Goal: Task Accomplishment & Management: Manage account settings

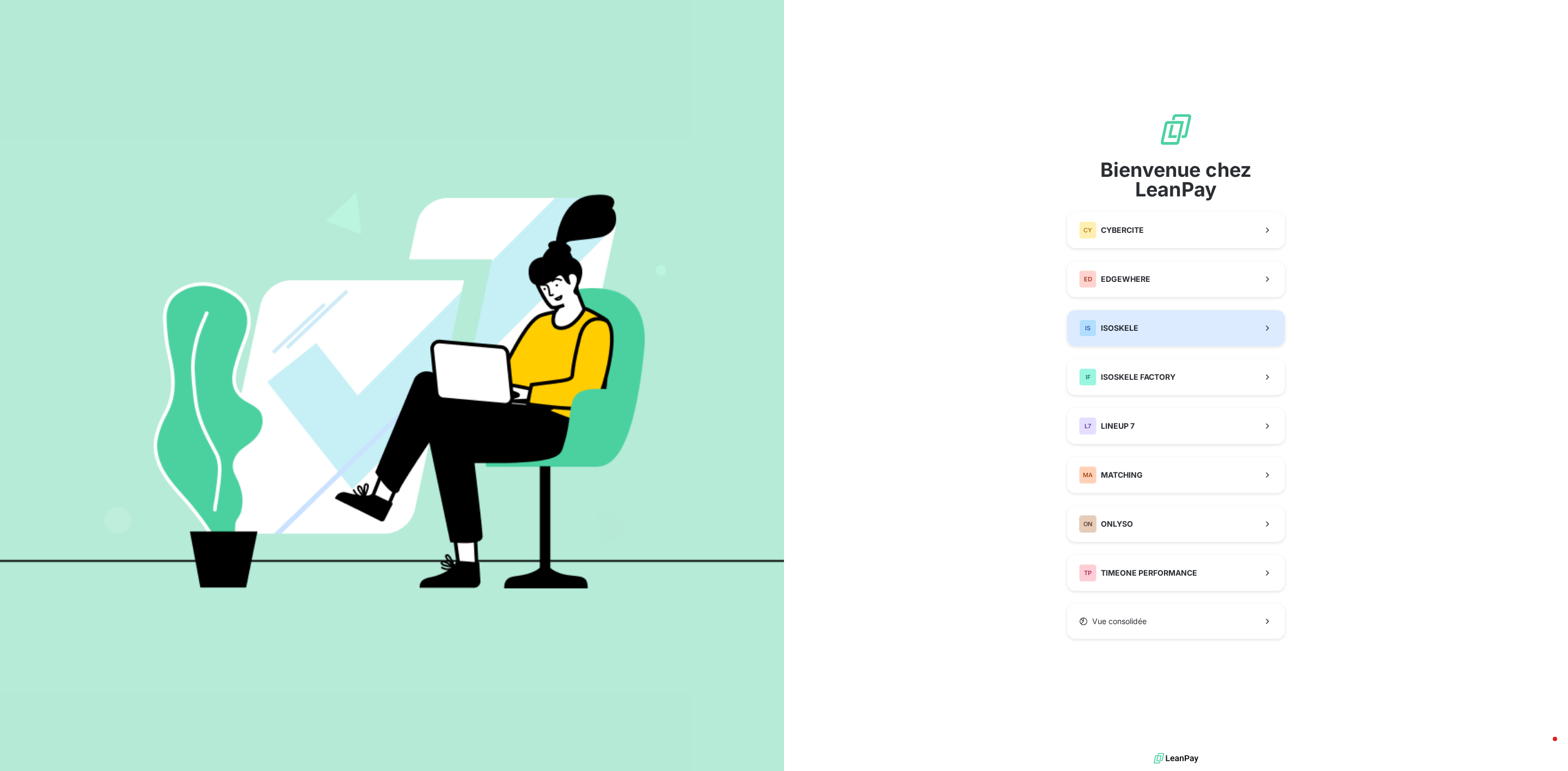
click at [1120, 332] on span "ISOSKELE" at bounding box center [1119, 328] width 37 height 11
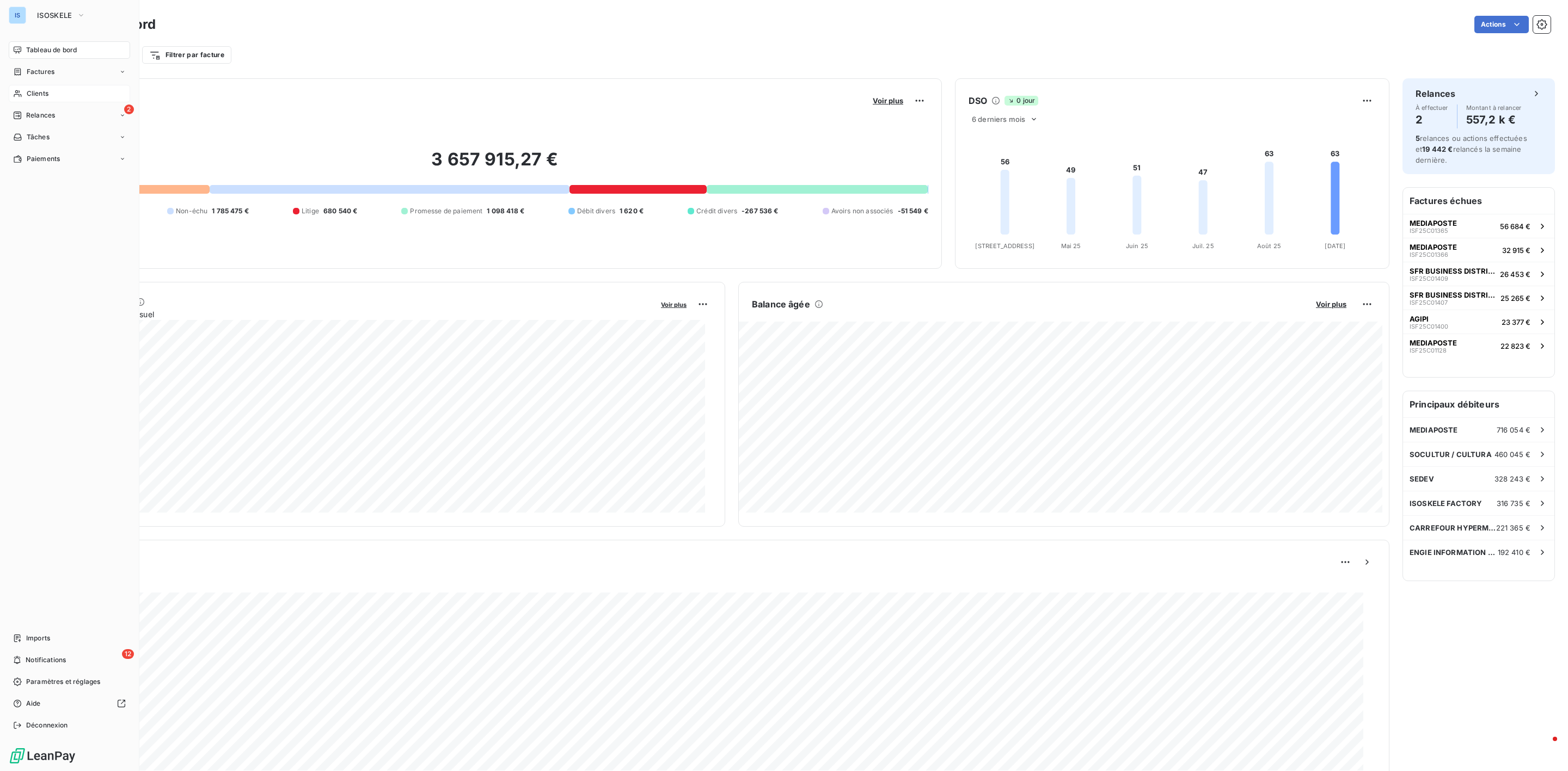
click at [45, 93] on span "Clients" at bounding box center [37, 94] width 22 height 10
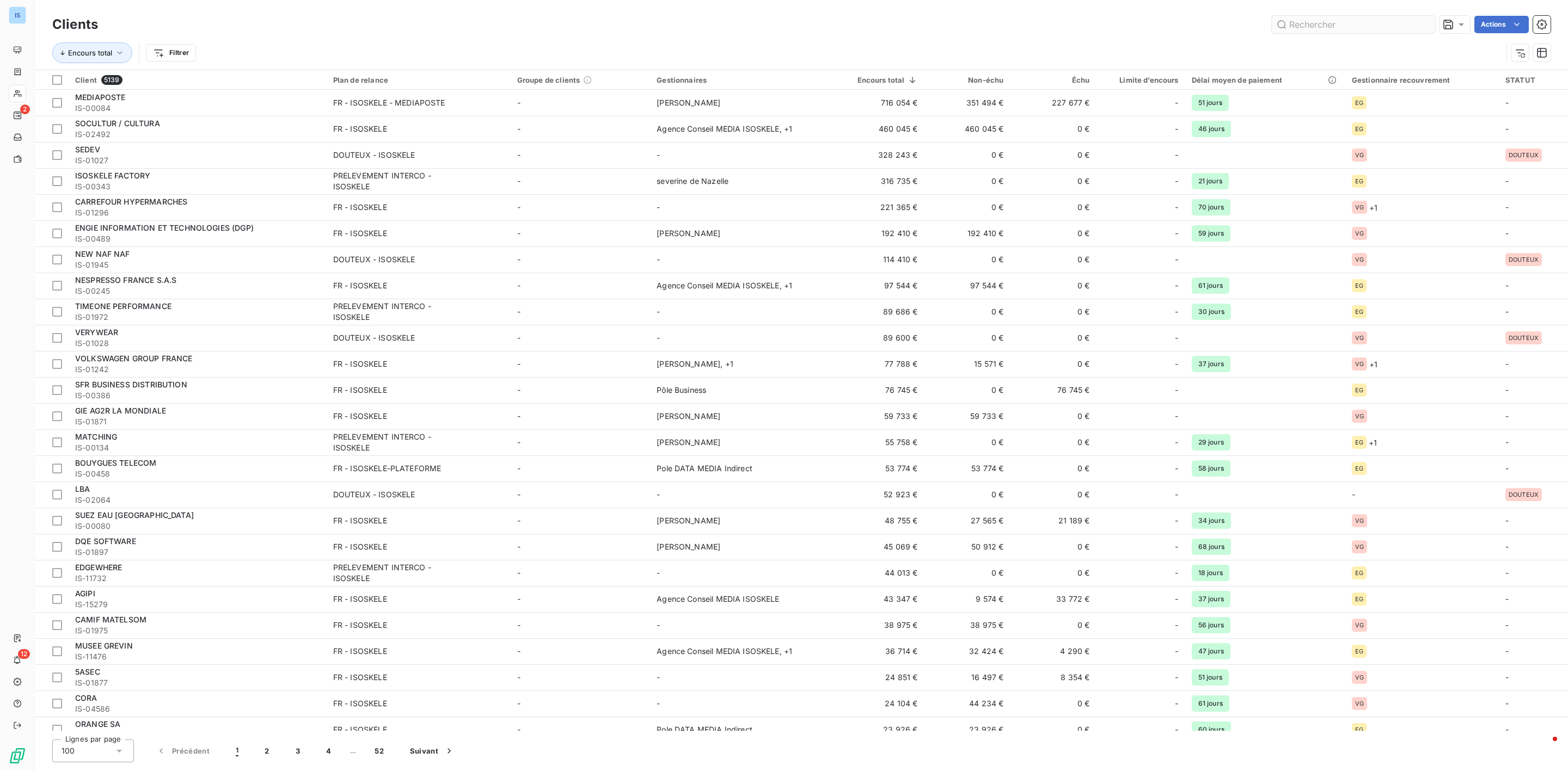
click at [1347, 30] on input "text" at bounding box center [1353, 24] width 163 height 18
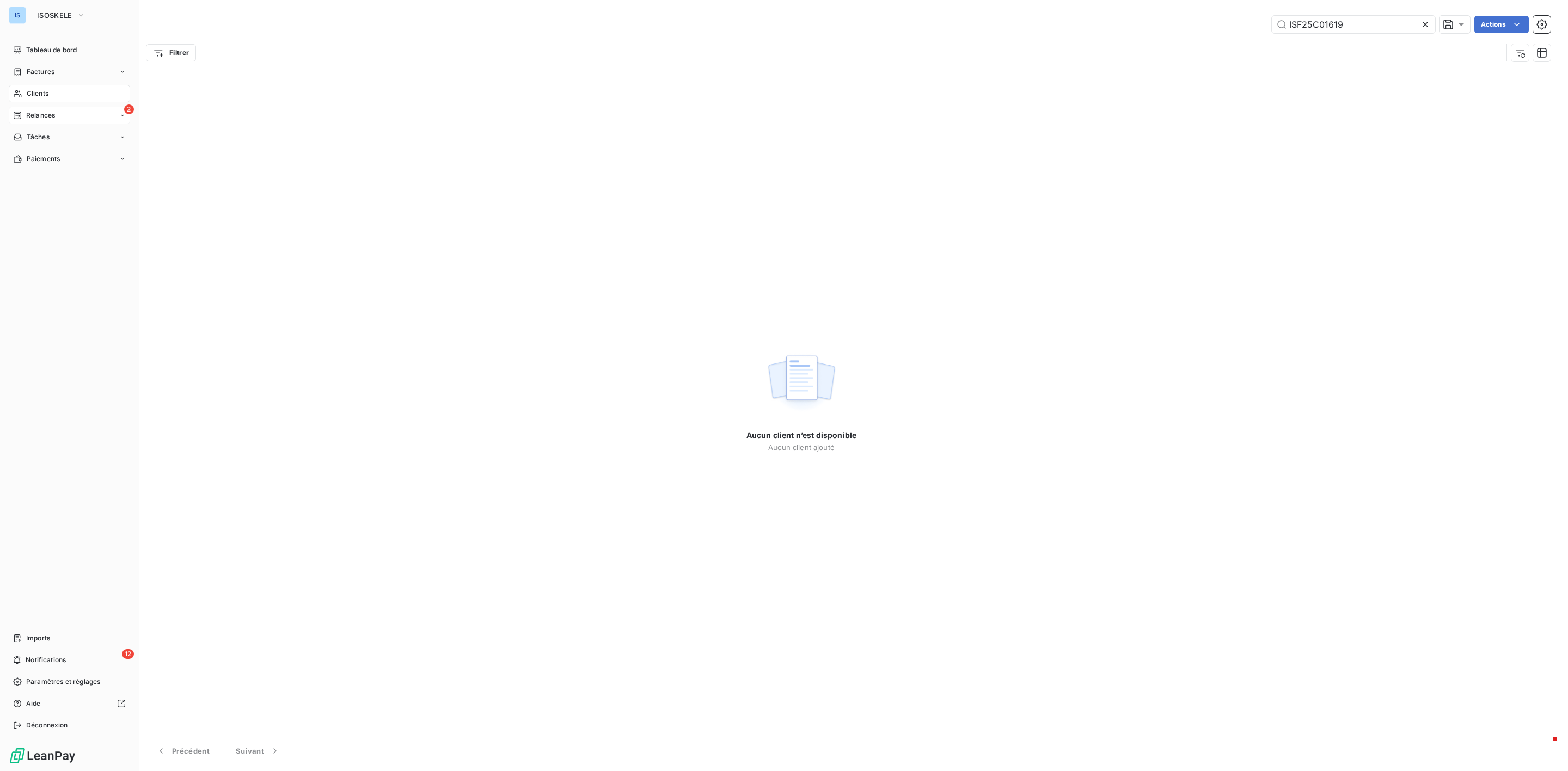
type input "ISF25C01619"
click at [60, 116] on div "2 Relances" at bounding box center [69, 115] width 122 height 18
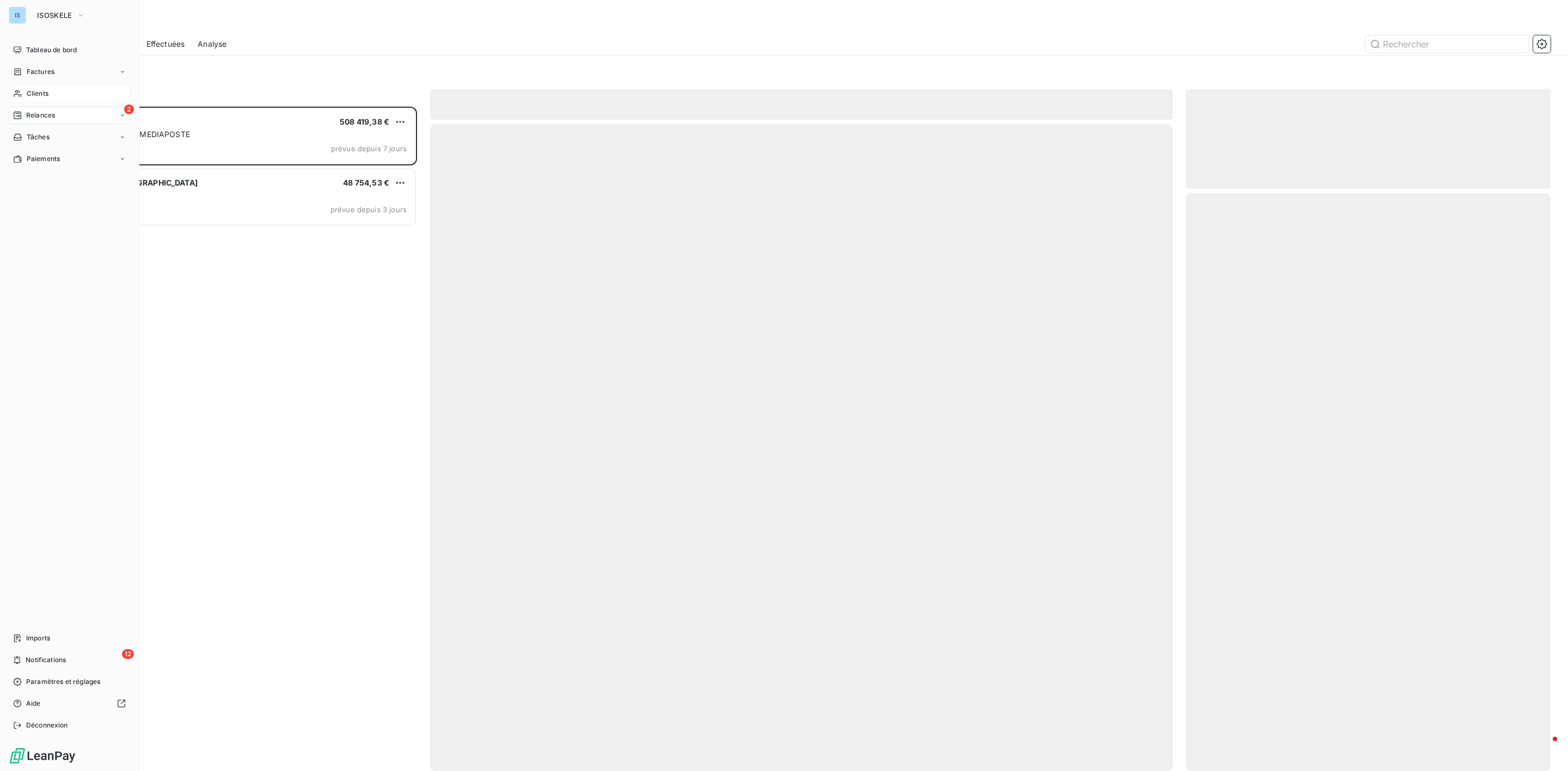
scroll to position [653, 352]
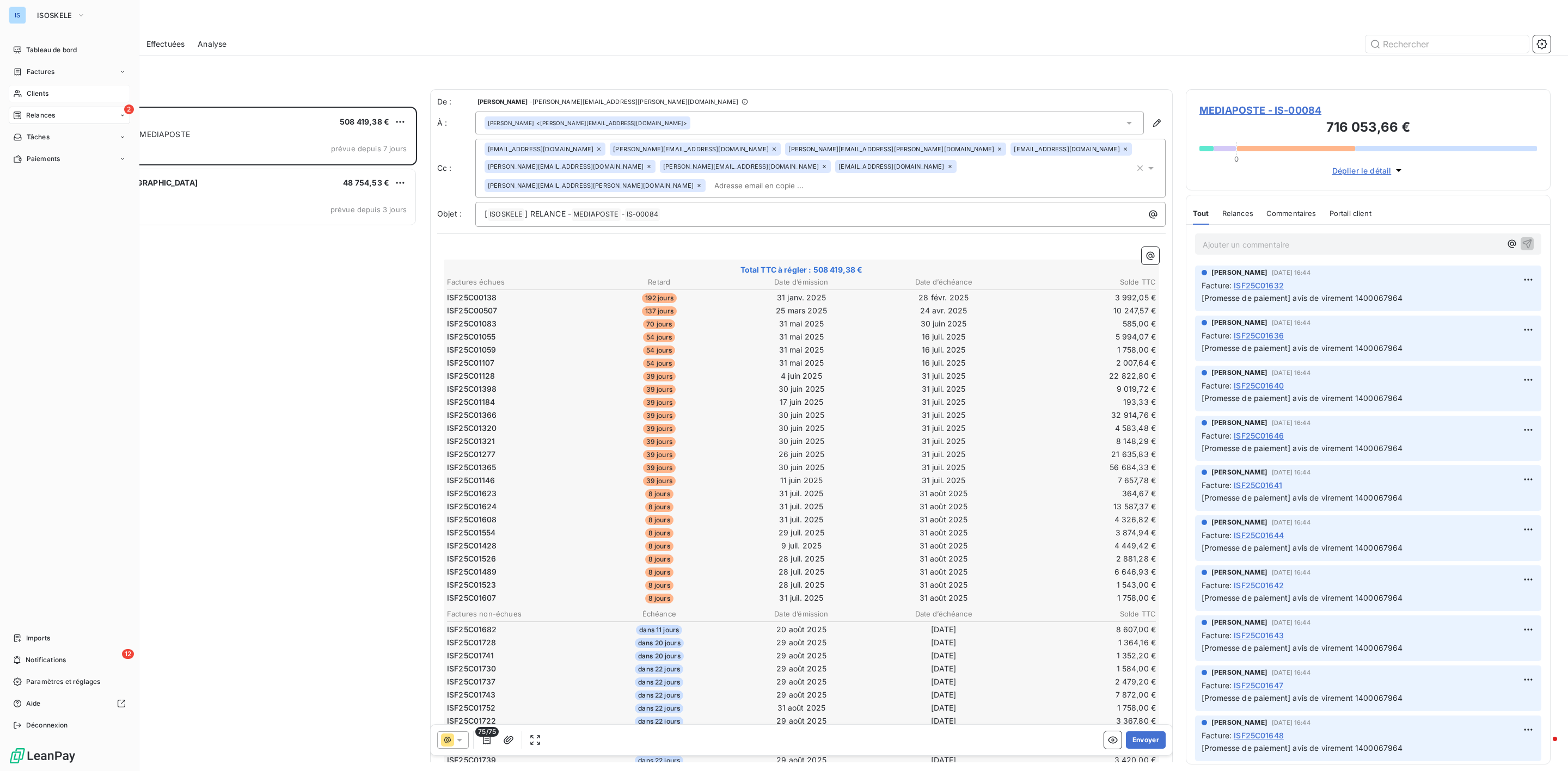
click at [36, 98] on span "Clients" at bounding box center [37, 94] width 22 height 10
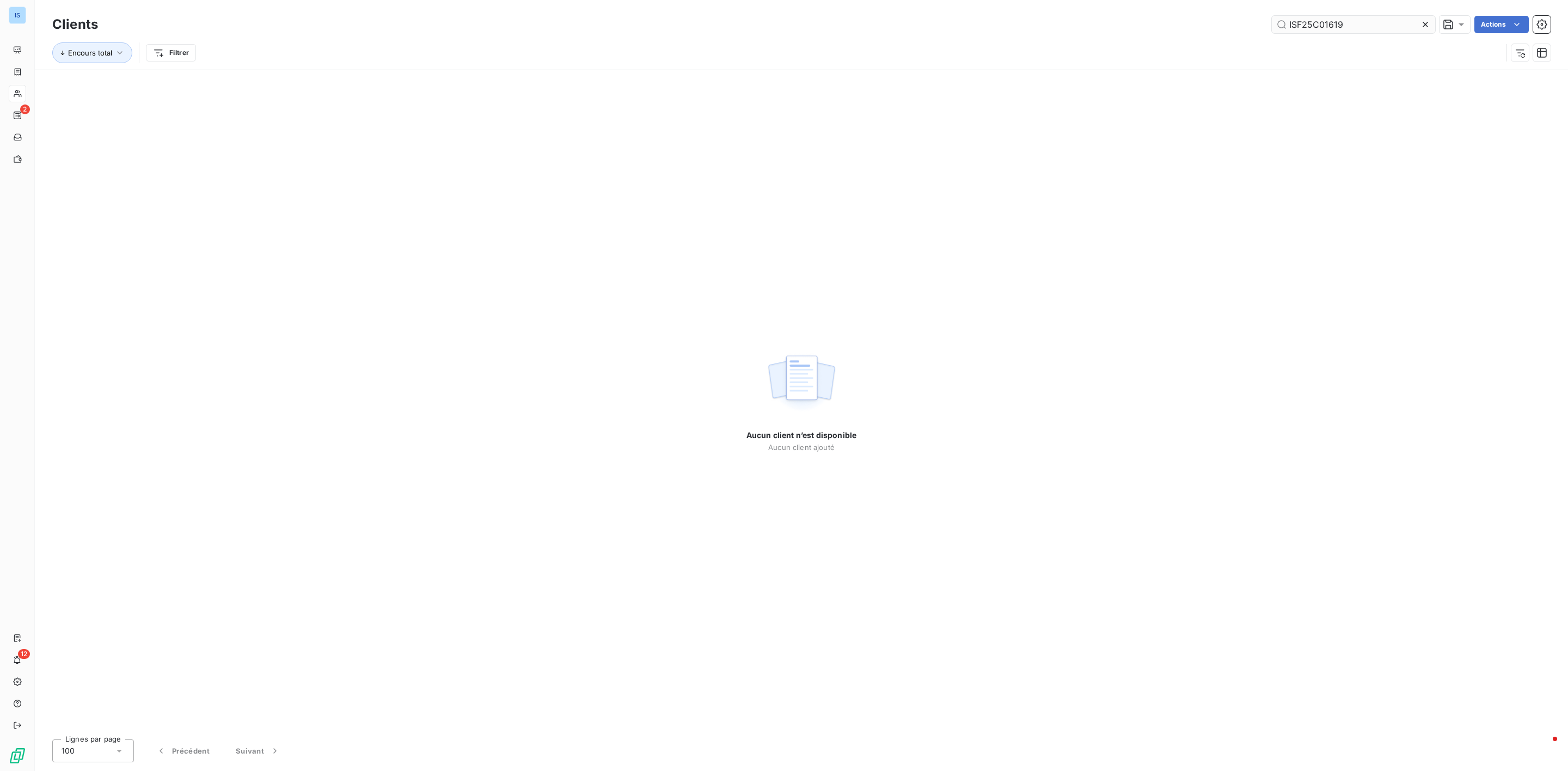
click at [1355, 20] on input "ISF25C01619" at bounding box center [1353, 24] width 163 height 18
click at [1423, 22] on icon at bounding box center [1425, 24] width 11 height 11
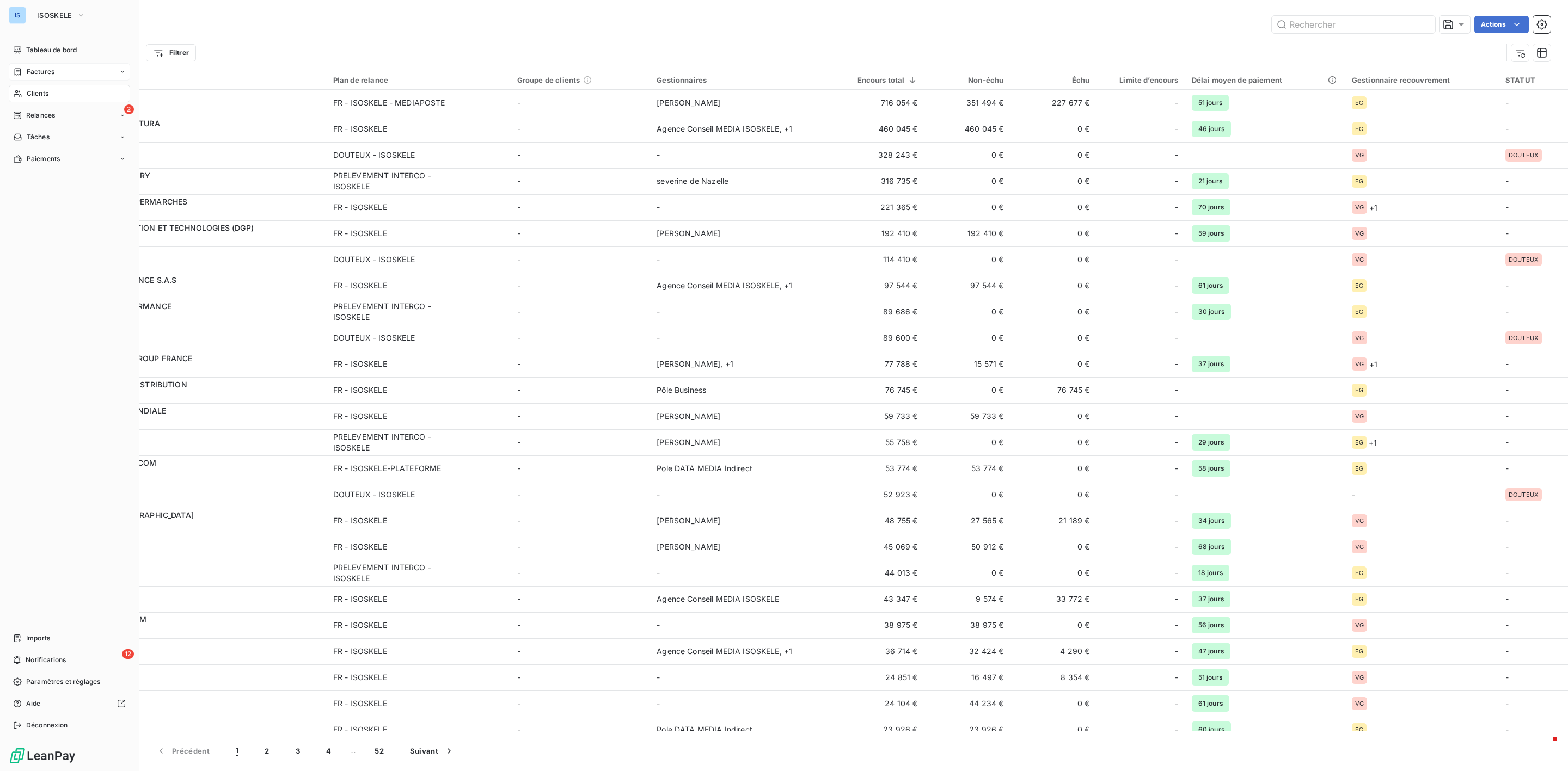
click at [45, 69] on span "Factures" at bounding box center [40, 72] width 28 height 10
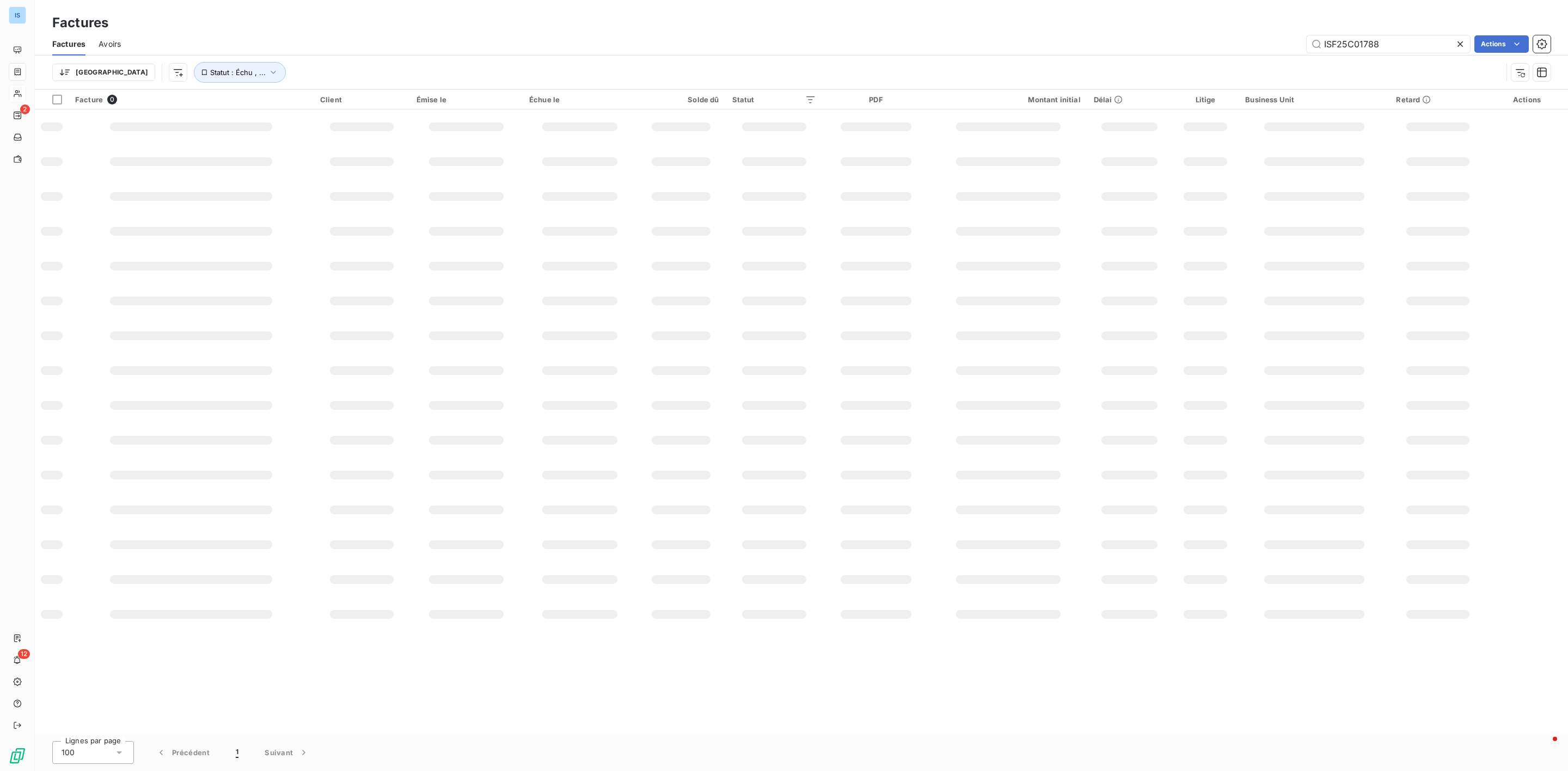
drag, startPoint x: 1311, startPoint y: 37, endPoint x: 1325, endPoint y: 23, distance: 19.8
click at [1325, 23] on div "Factures" at bounding box center [801, 23] width 1533 height 20
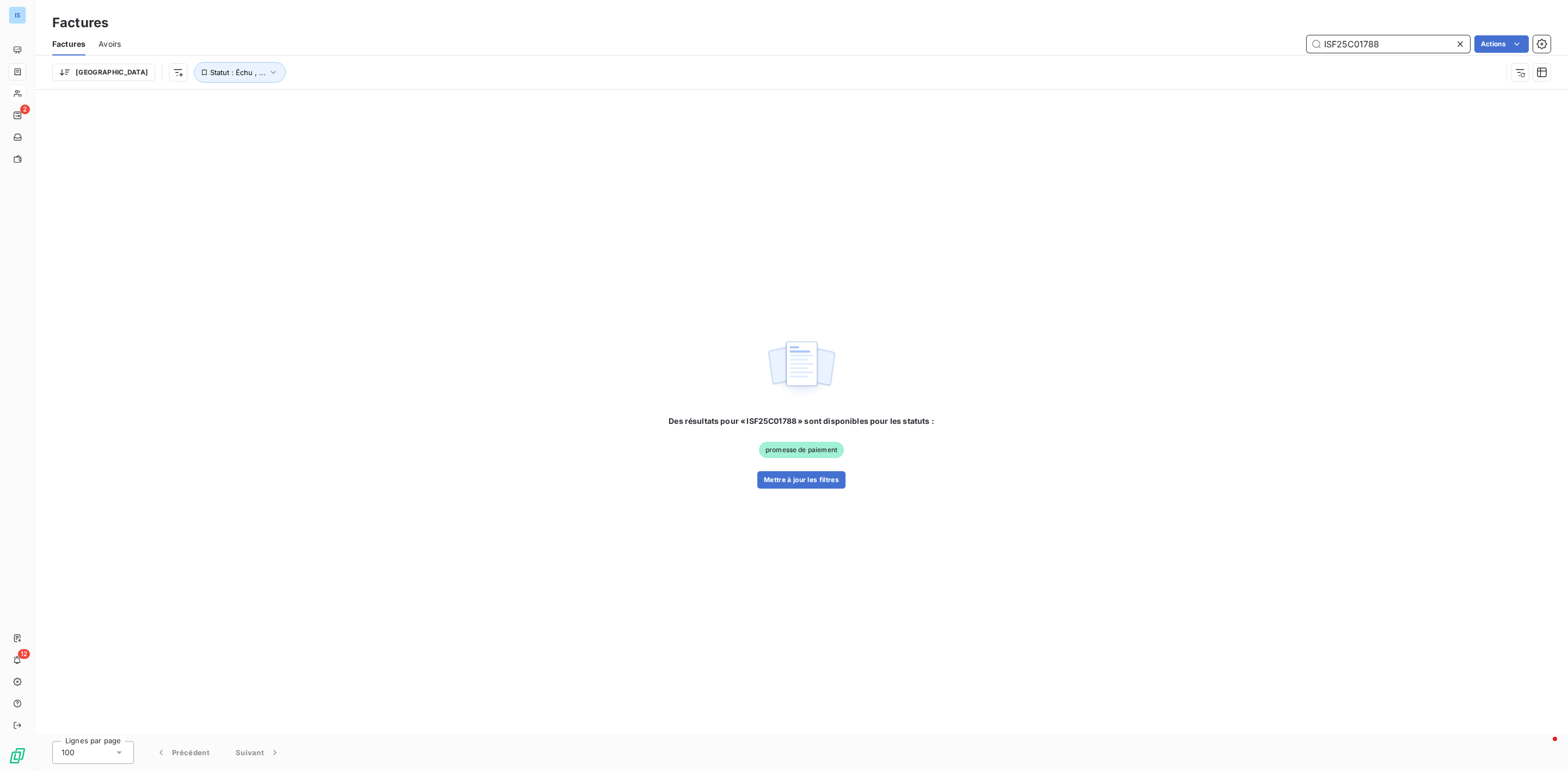
click at [1403, 49] on input "ISF25C01788" at bounding box center [1388, 44] width 163 height 18
drag, startPoint x: 1403, startPoint y: 49, endPoint x: 1235, endPoint y: 49, distance: 168.0
click at [1235, 49] on div "ISF25C01788 Actions" at bounding box center [842, 44] width 1417 height 18
paste input "619"
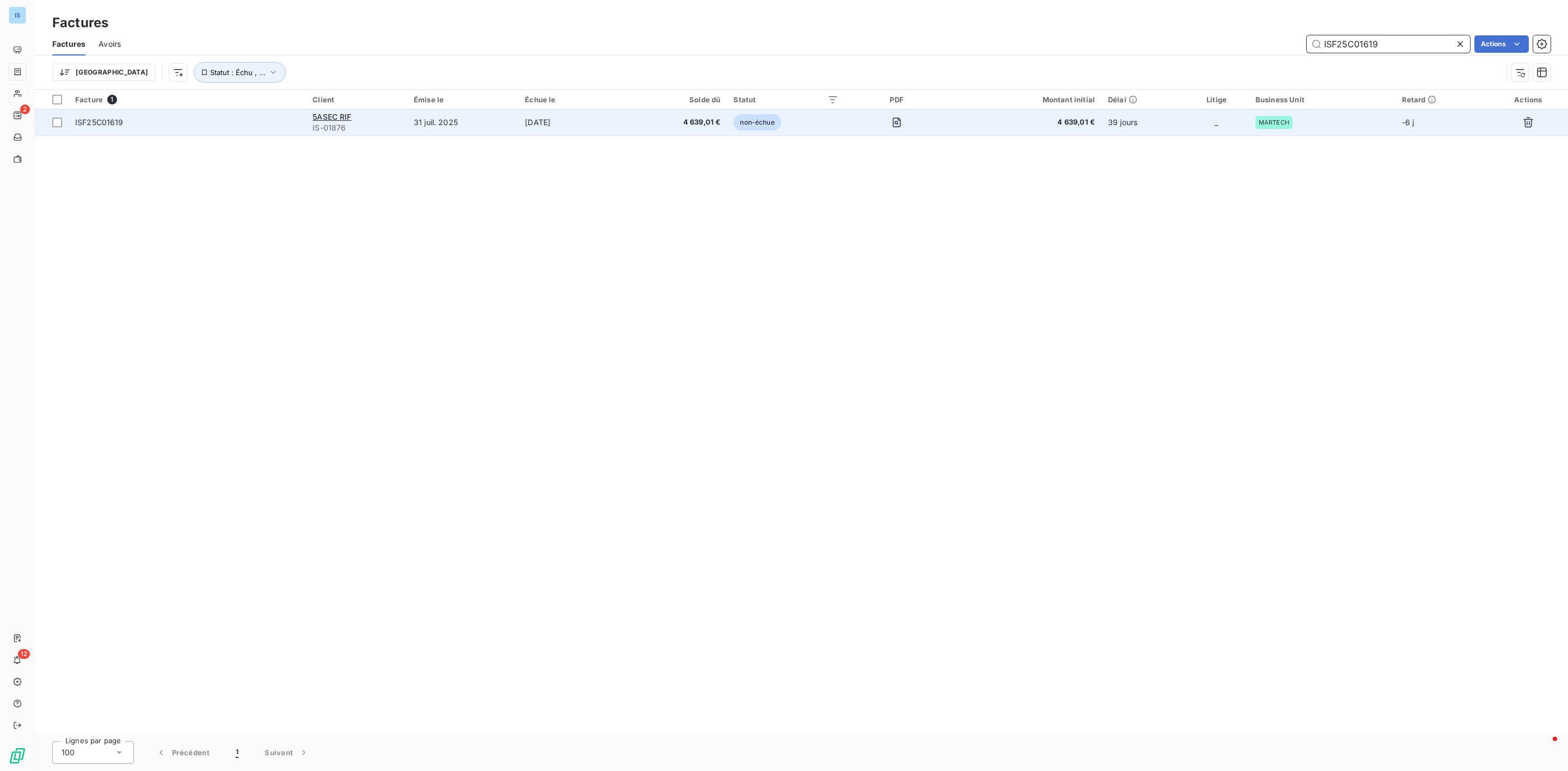
type input "ISF25C01619"
click at [91, 126] on span "ISF25C01619" at bounding box center [99, 122] width 49 height 9
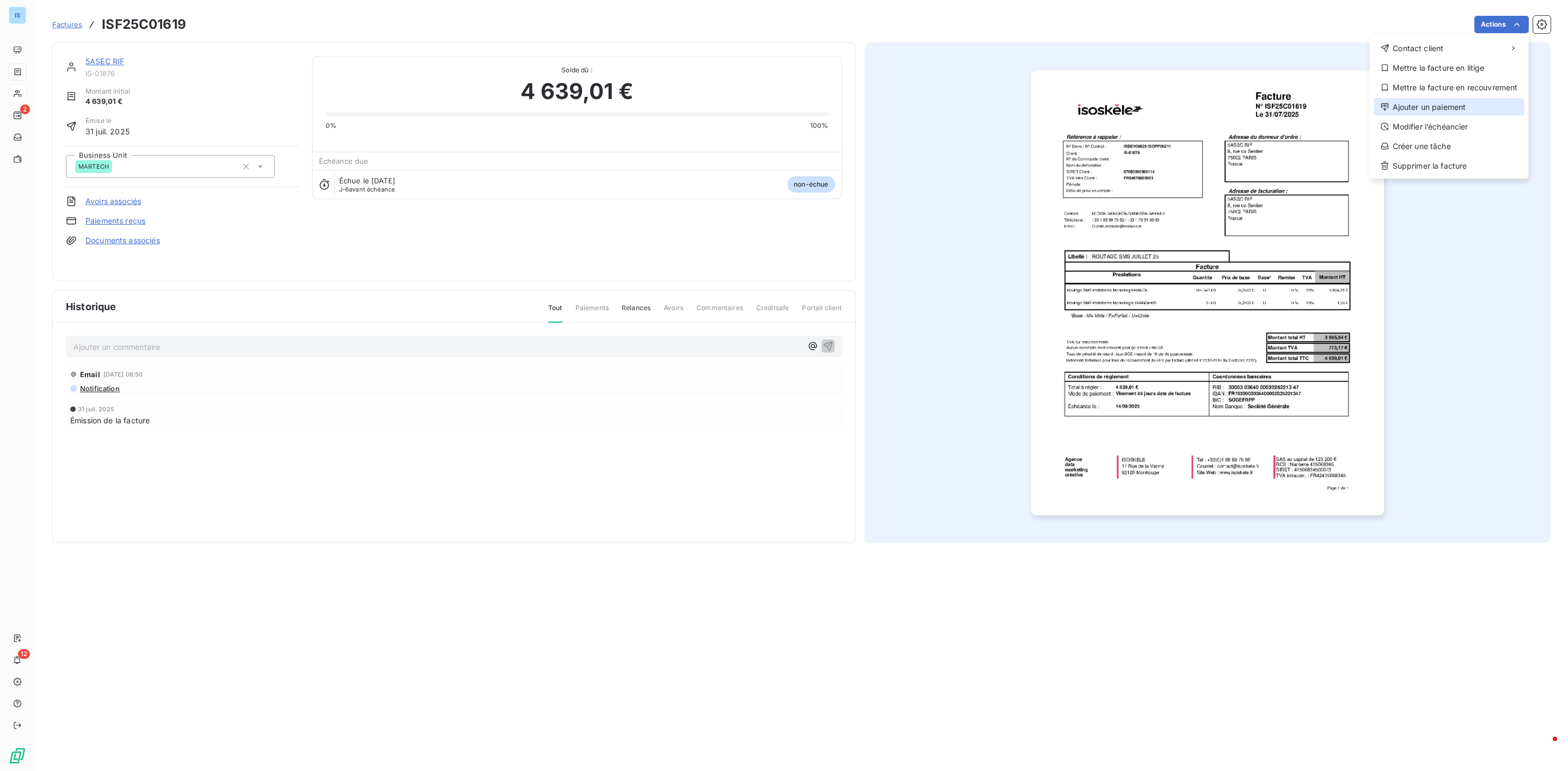
click at [1428, 110] on div "Ajouter un paiement" at bounding box center [1449, 107] width 151 height 18
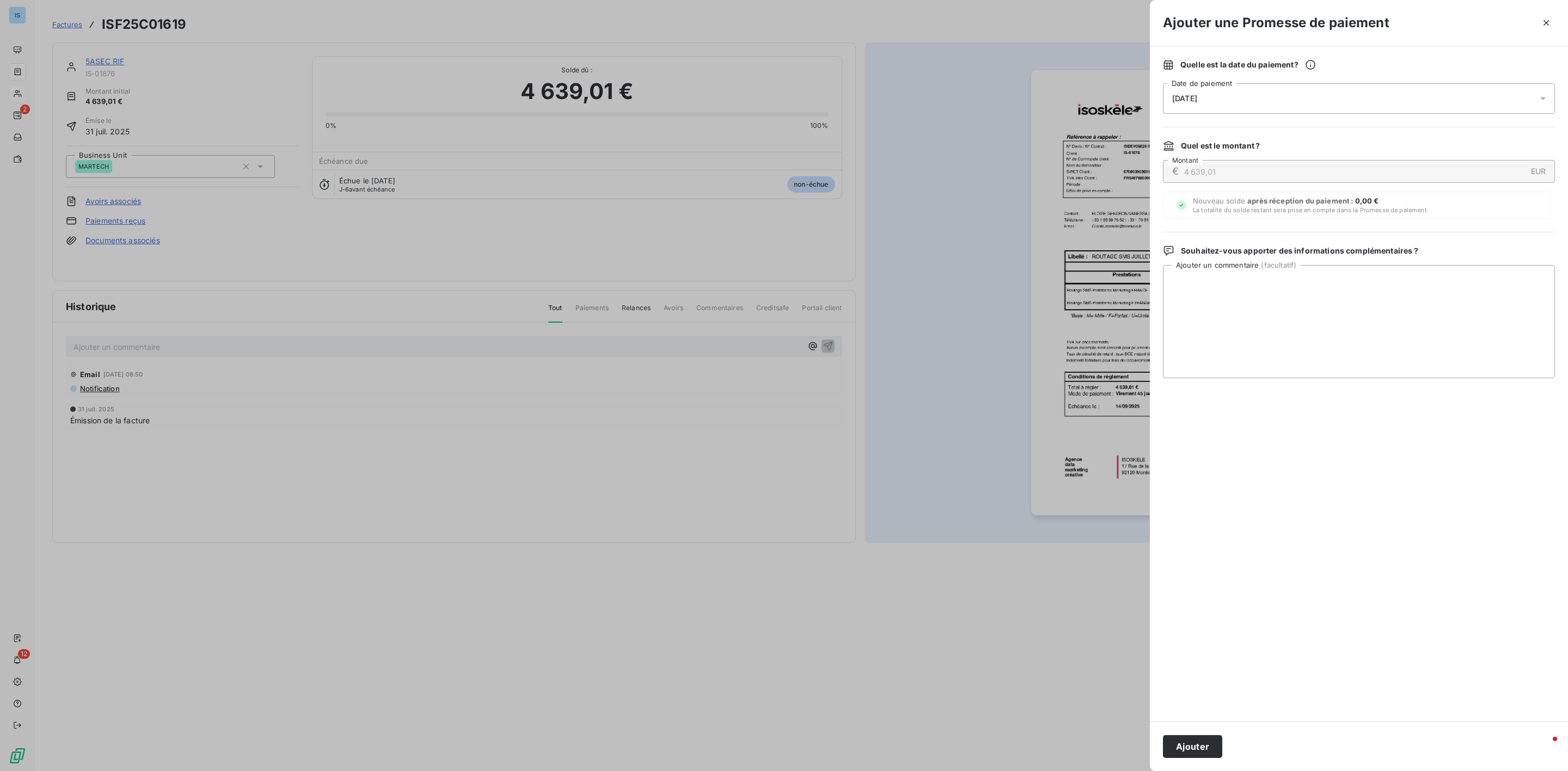
click at [1256, 97] on div "[DATE]" at bounding box center [1359, 98] width 392 height 30
click at [1217, 230] on button "16" at bounding box center [1216, 233] width 22 height 22
click at [1343, 309] on div "septembre 2025 LU MA ME JE VE SA DI 1 2 3 4 5 6 7 8 9 10 11 12 13 14 15 16 17 1…" at bounding box center [1260, 218] width 194 height 207
click at [1415, 310] on textarea "Ajouter un commentaire ( facultatif )" at bounding box center [1359, 322] width 392 height 113
type textarea "a"
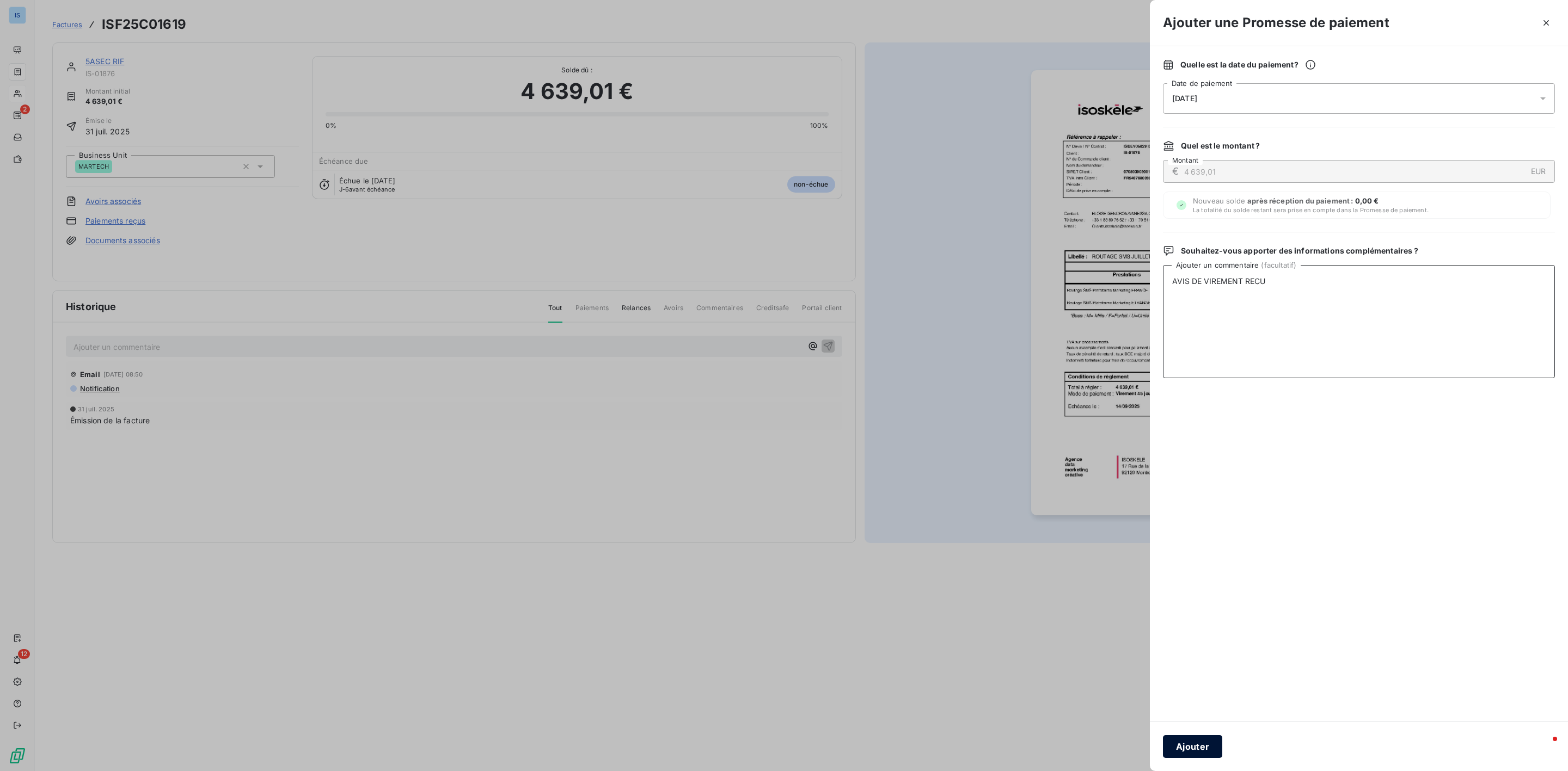
type textarea "AVIS DE VIREMENT RECU"
click at [1189, 753] on button "Ajouter" at bounding box center [1193, 747] width 59 height 23
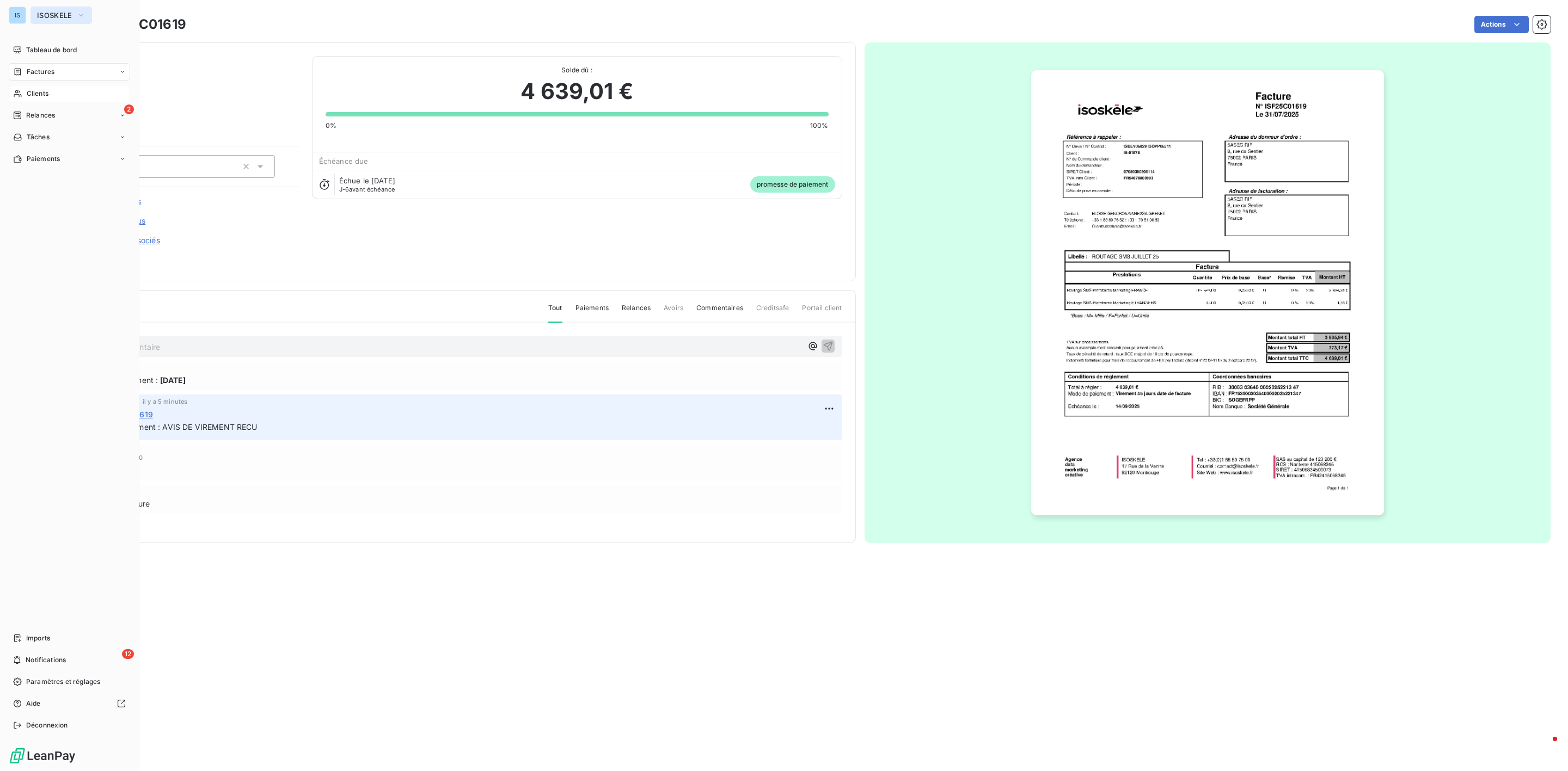
click at [63, 6] on button "ISOSKELE" at bounding box center [61, 15] width 62 height 18
click at [52, 98] on span "EDGEWHERE" at bounding box center [100, 96] width 96 height 11
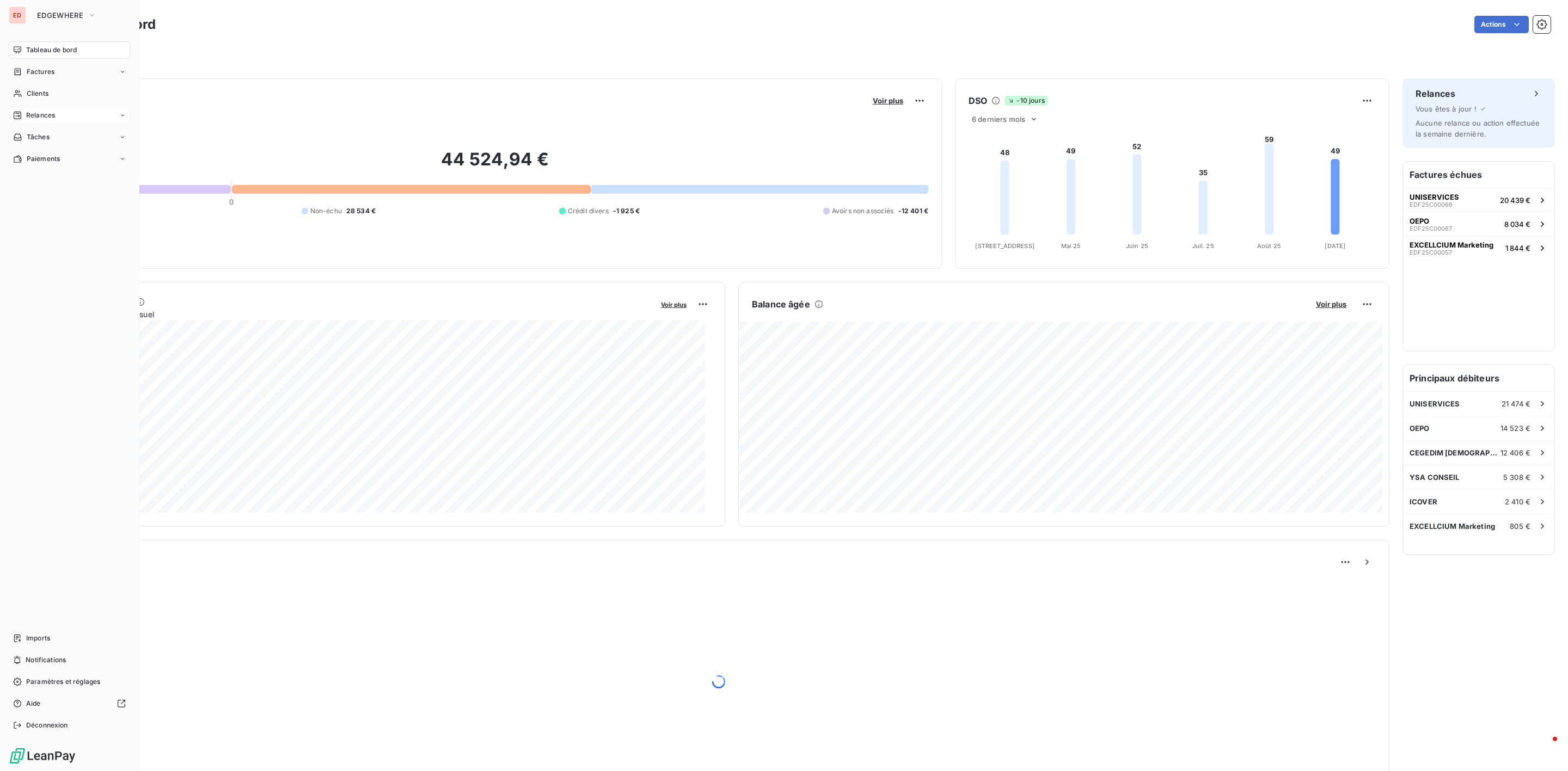
click at [41, 116] on span "Relances" at bounding box center [40, 115] width 29 height 10
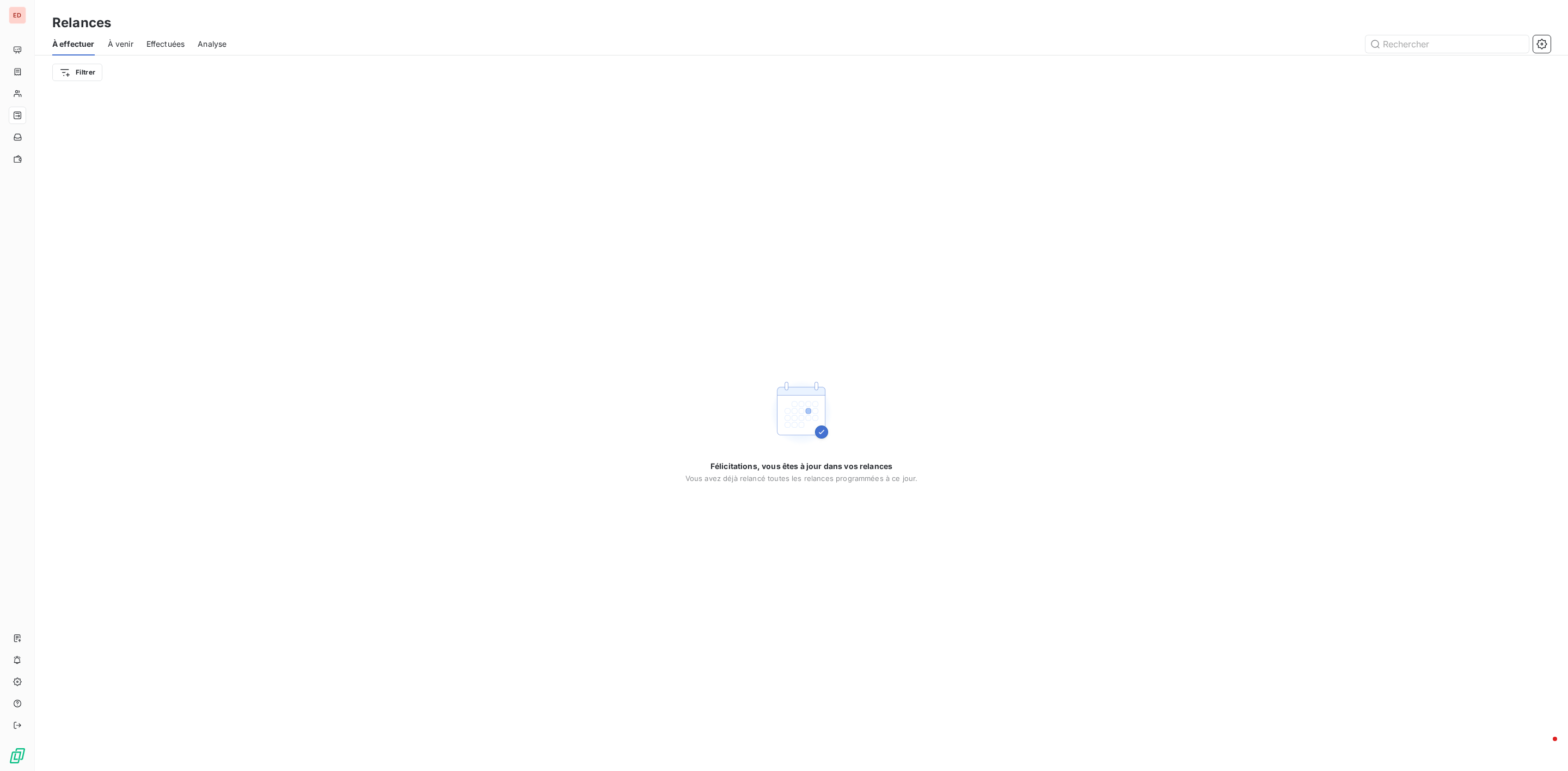
click at [168, 39] on span "Effectuées" at bounding box center [165, 44] width 39 height 11
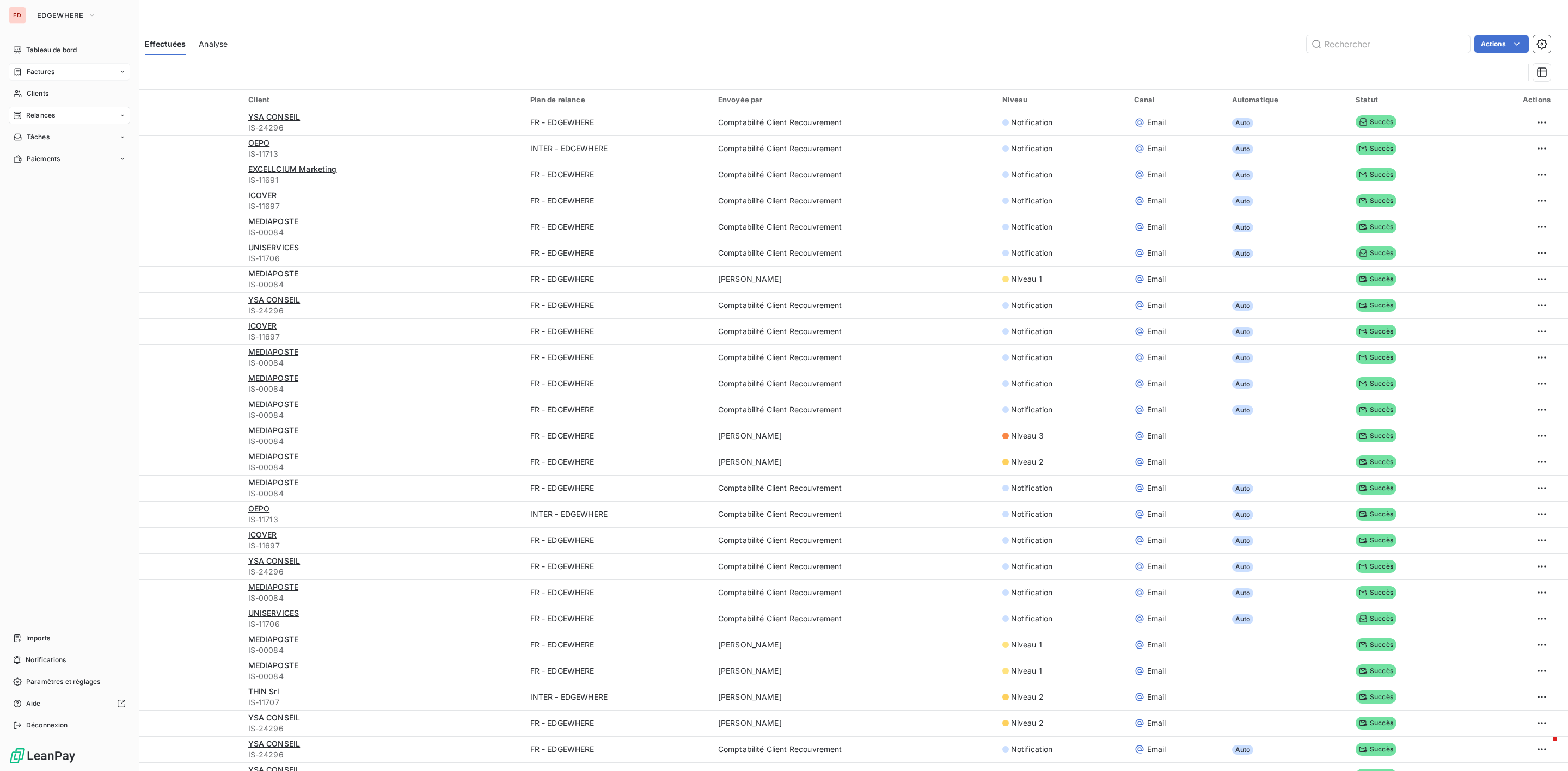
click at [44, 73] on span "Factures" at bounding box center [40, 72] width 28 height 10
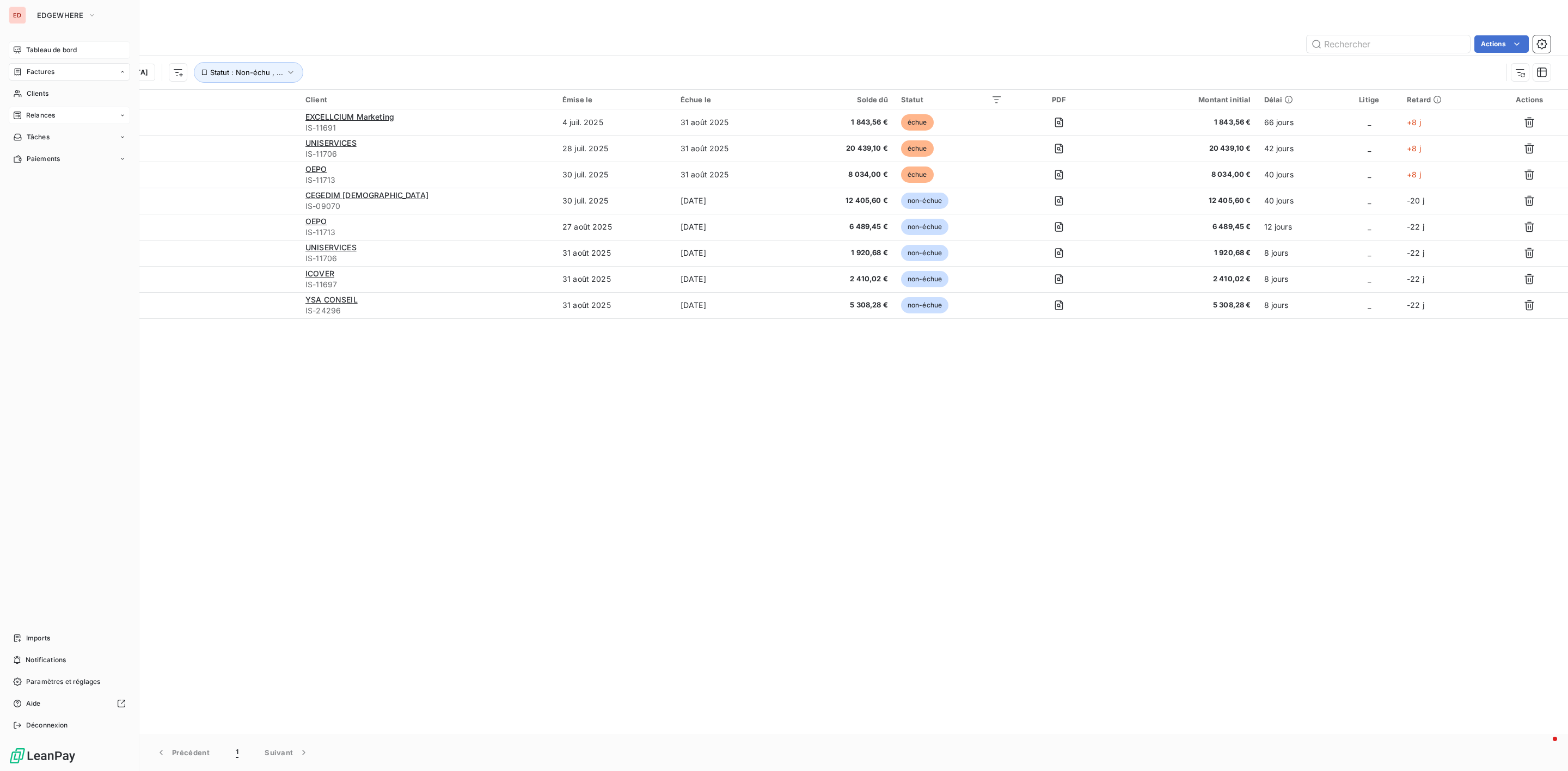
click at [42, 54] on span "Tableau de bord" at bounding box center [52, 50] width 51 height 10
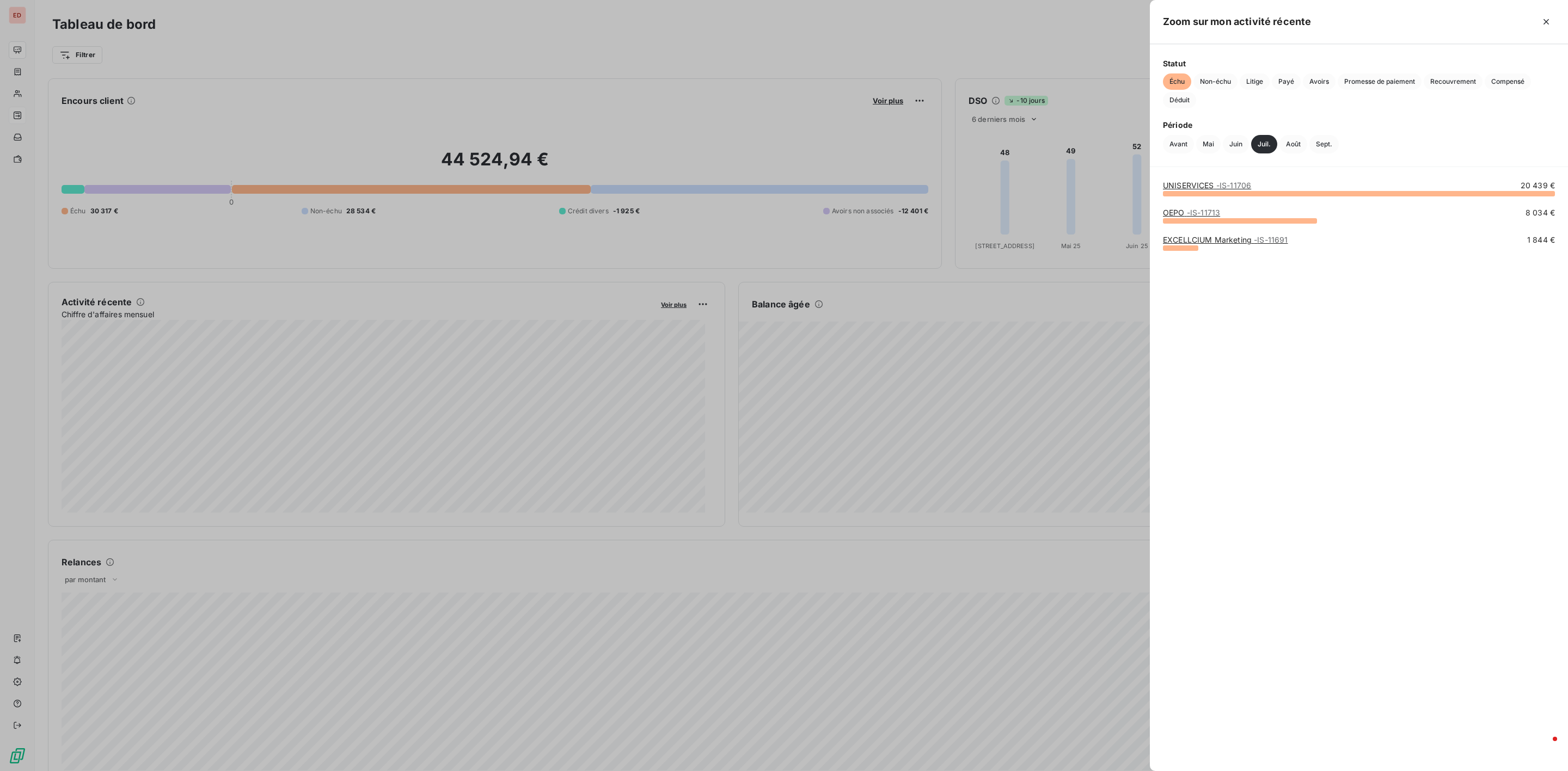
click at [1195, 188] on link "UNISERVICES - IS-11706" at bounding box center [1207, 185] width 88 height 9
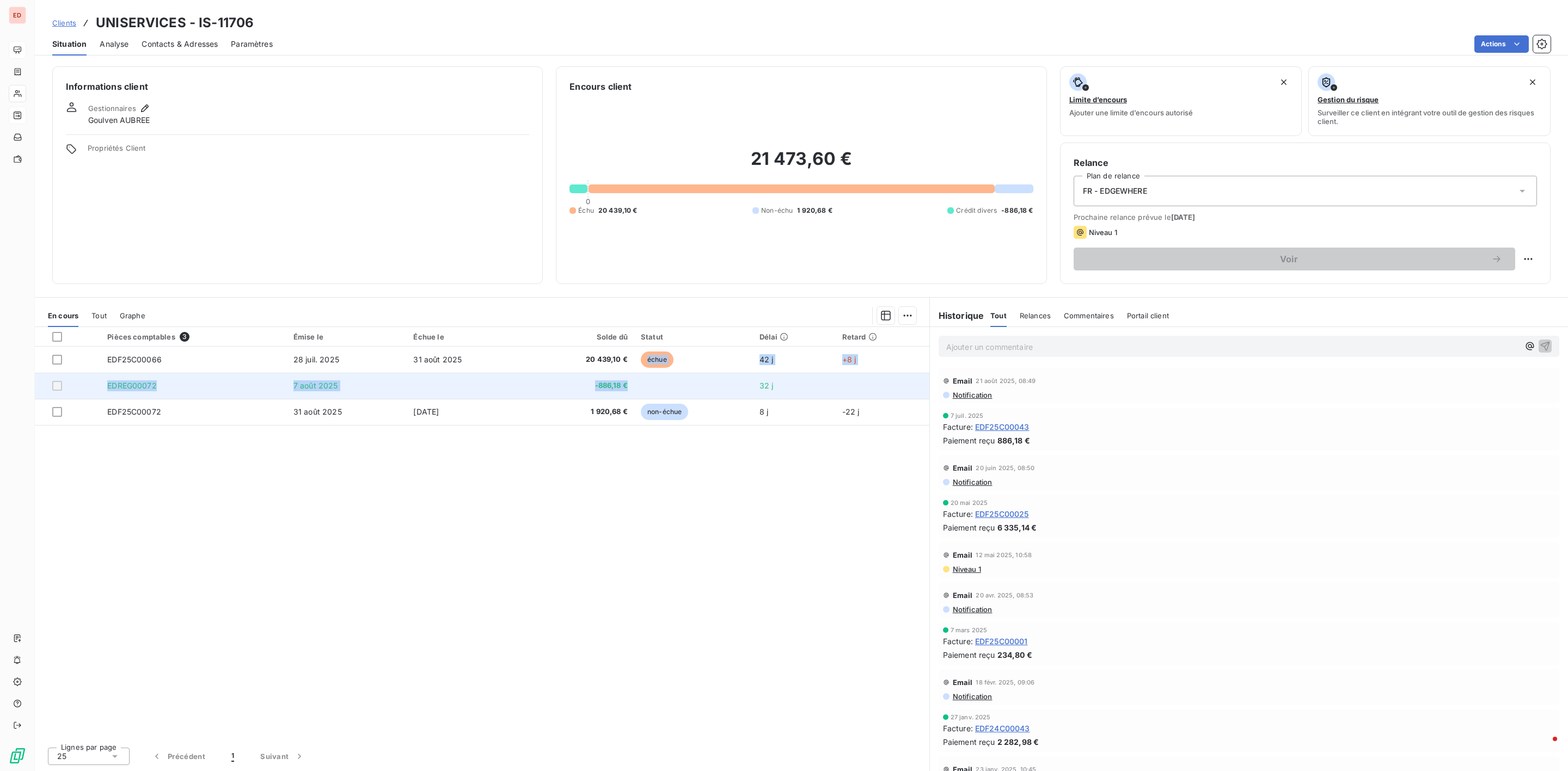
click at [629, 377] on tbody "EDF25C00066 28 juil. 2025 31 août 2025 20 439,10 € échue 42 j +8 j EDREG00072 7…" at bounding box center [482, 386] width 895 height 78
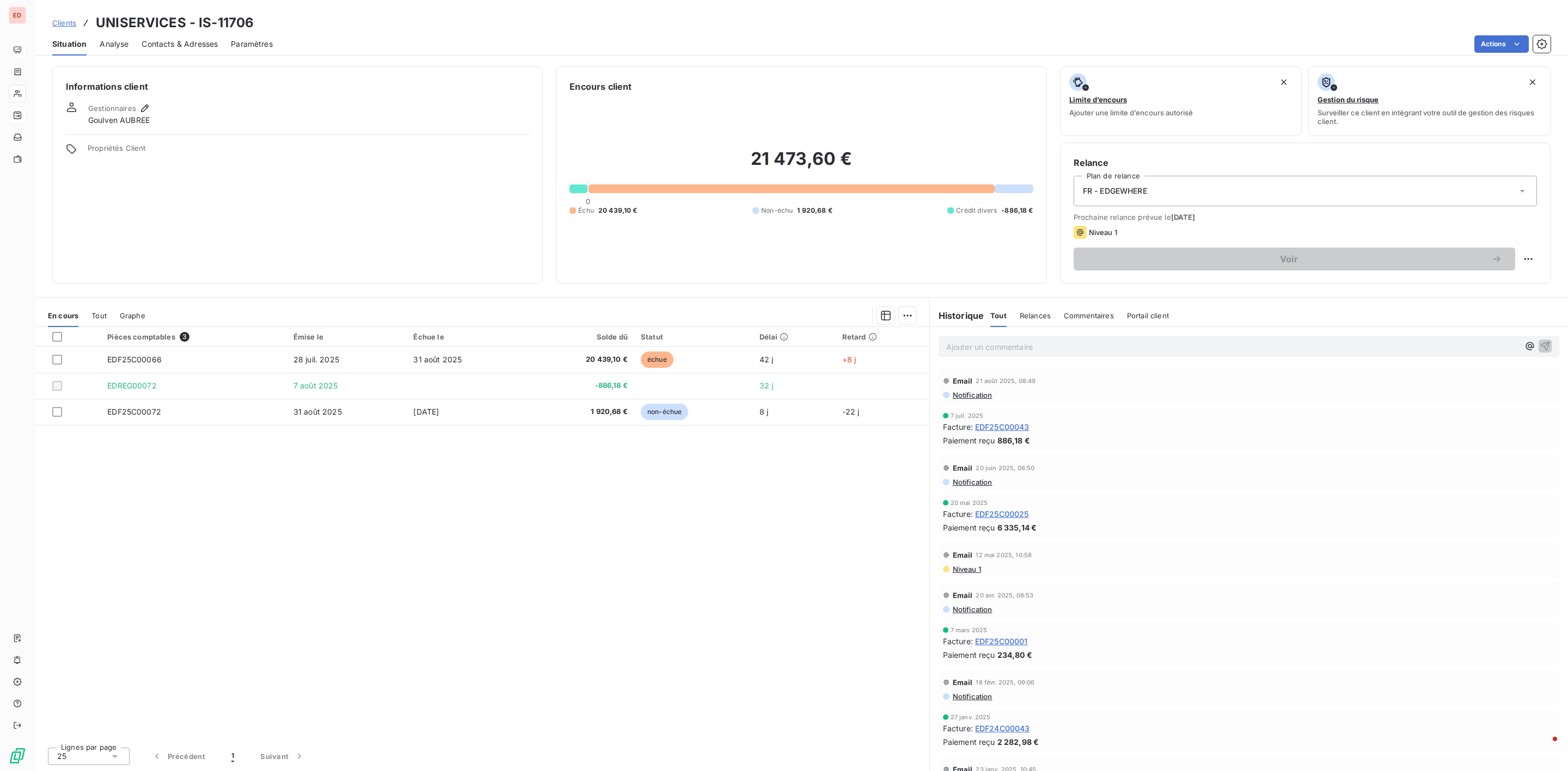
click at [437, 469] on div "Pièces comptables 3 Émise le Échue le Solde dû Statut Délai Retard EDF25C00066 …" at bounding box center [482, 533] width 895 height 411
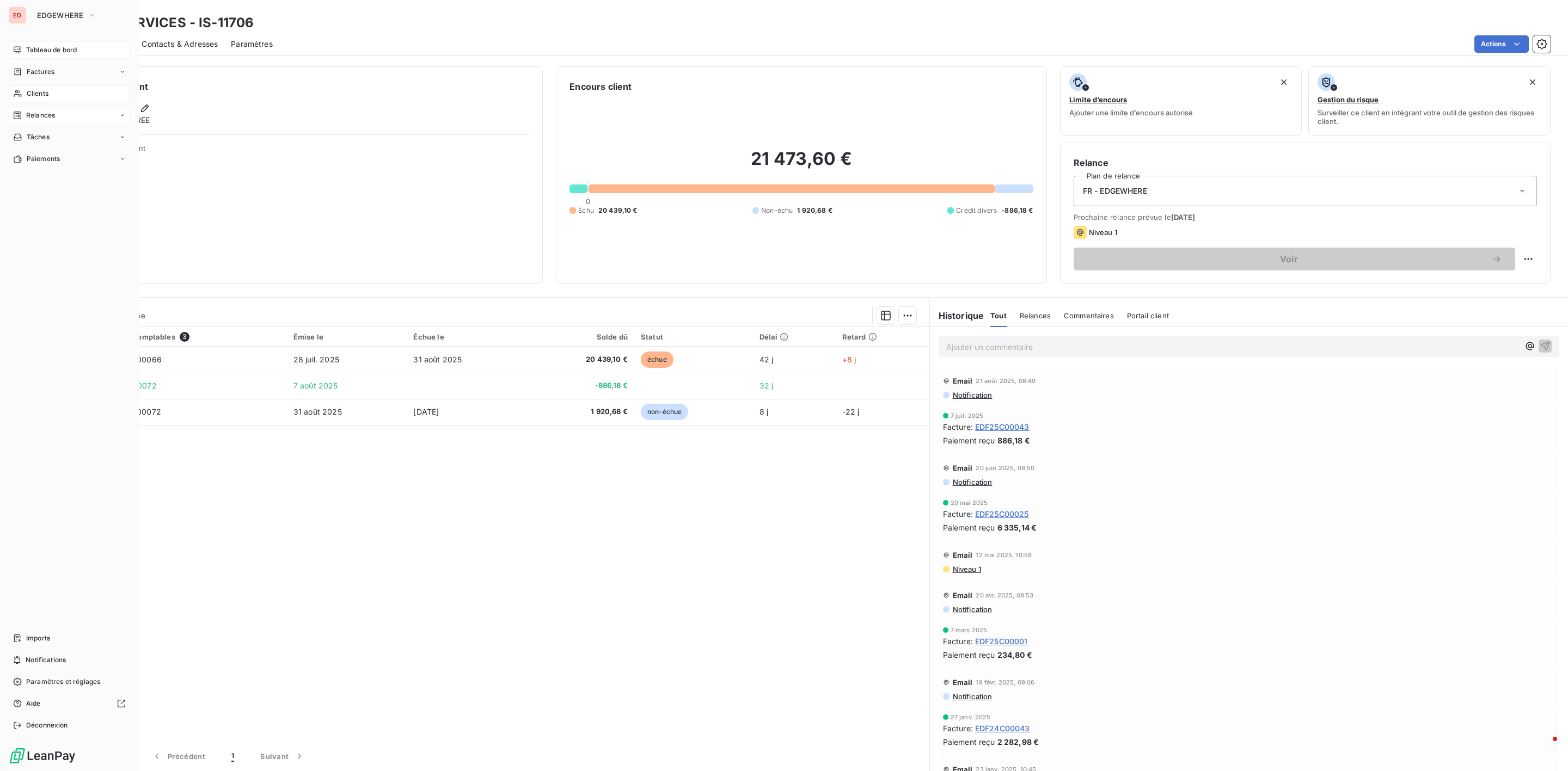
click at [69, 31] on div "ED EDGEWHERE Tableau de bord Factures Clients Relances Tâches Paiements Imports…" at bounding box center [69, 385] width 139 height 771
click at [71, 12] on span "EDGEWHERE" at bounding box center [59, 15] width 46 height 8
click at [91, 119] on span "ISOSKELE" at bounding box center [100, 122] width 96 height 11
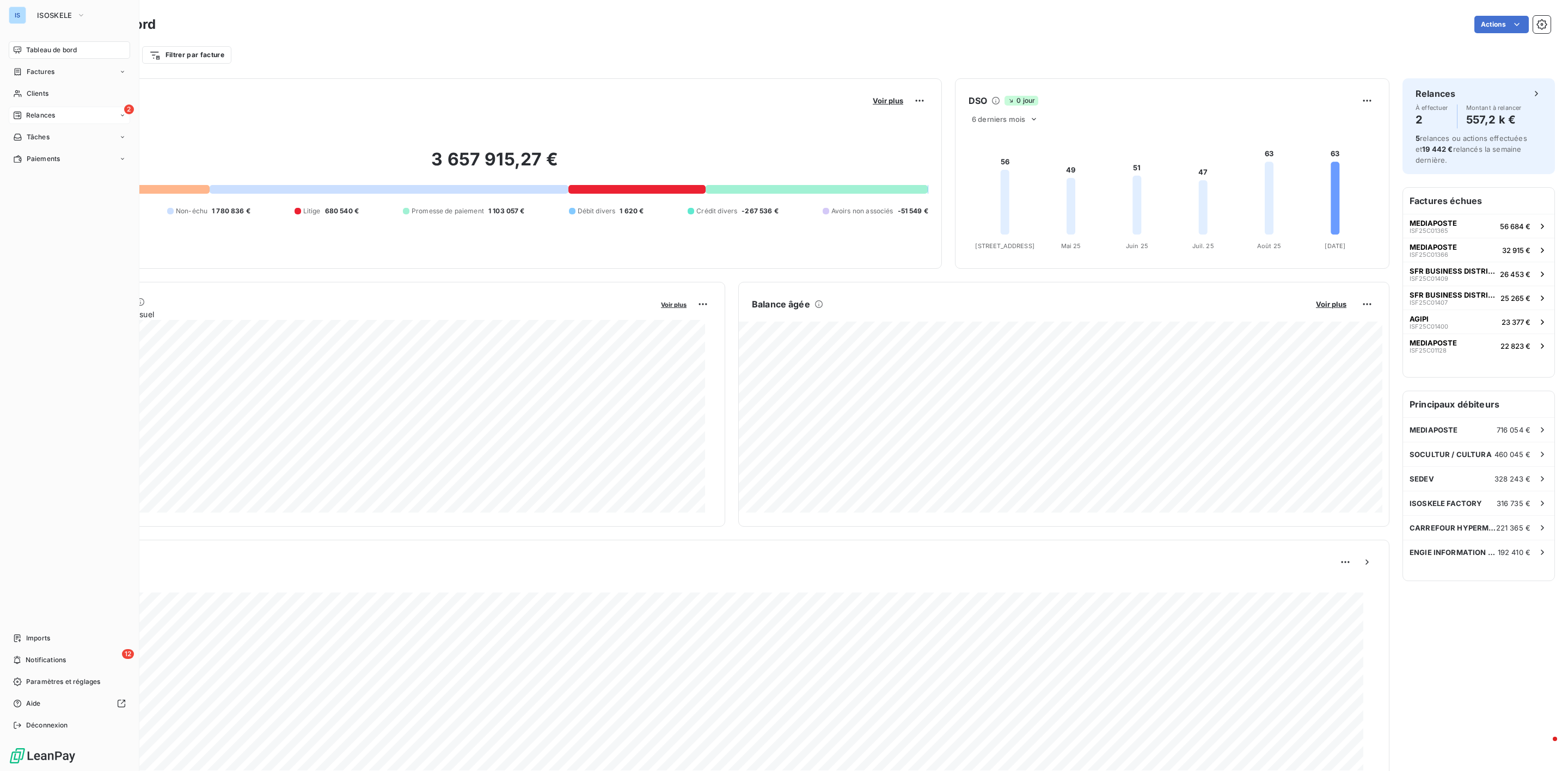
click at [30, 112] on span "Relances" at bounding box center [40, 115] width 29 height 10
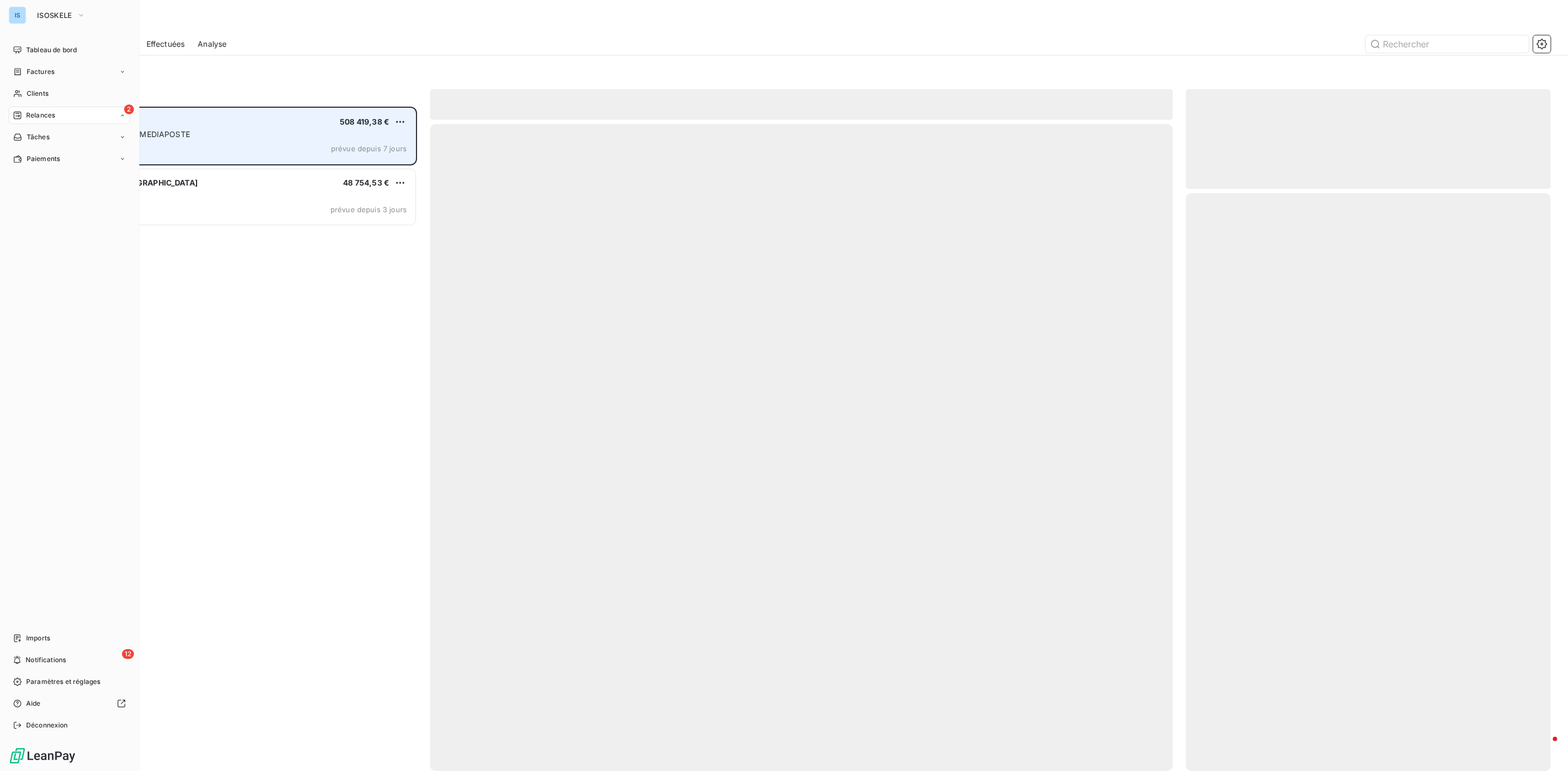
scroll to position [653, 352]
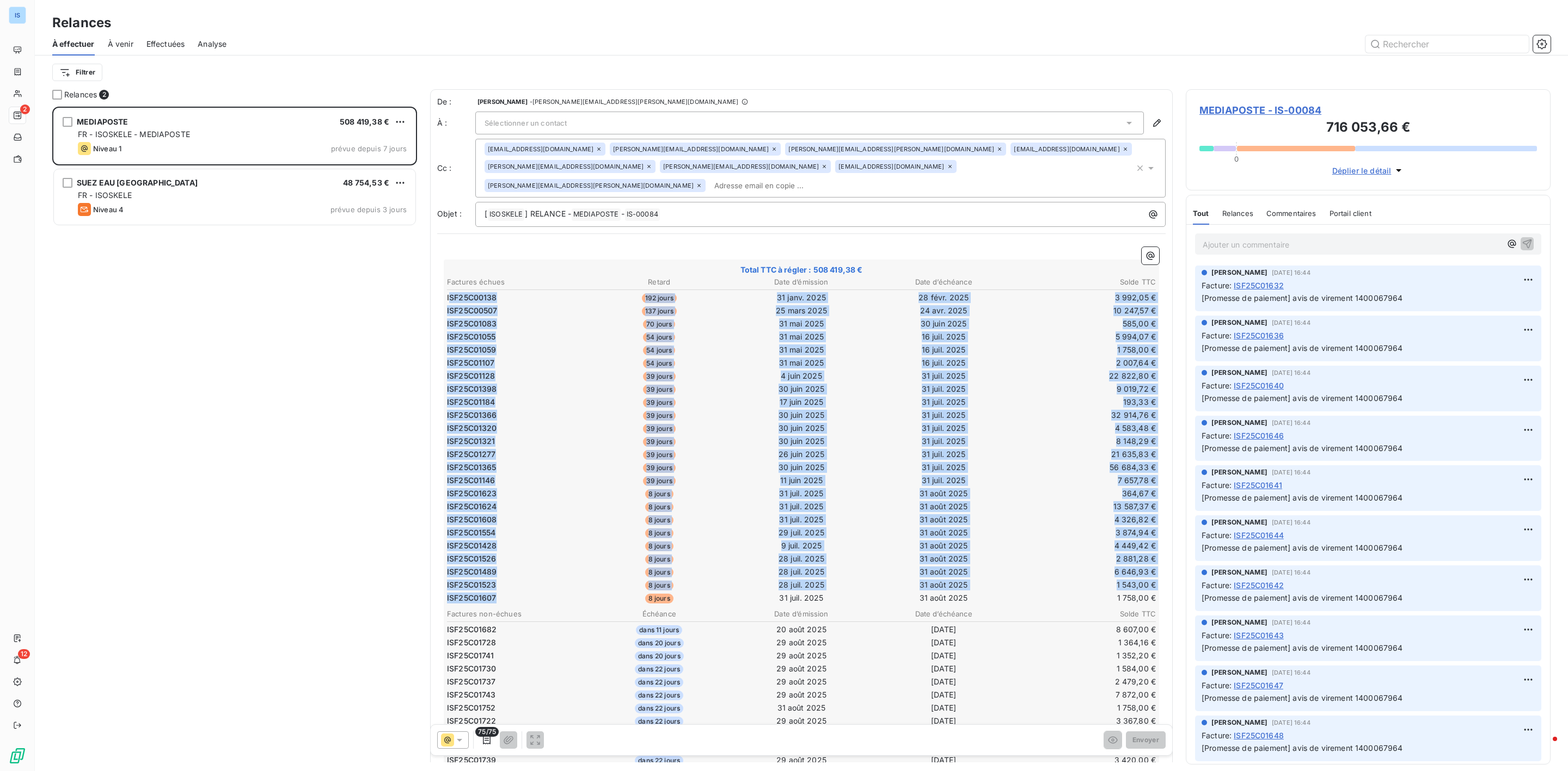
drag, startPoint x: 500, startPoint y: 577, endPoint x: 449, endPoint y: 281, distance: 300.4
click at [449, 289] on tbody "ISF25C00138 192 jours 31 janv. 2025 28 févr. 2025 3 992,05 € ISF25C00507 137 jo…" at bounding box center [802, 447] width 710 height 315
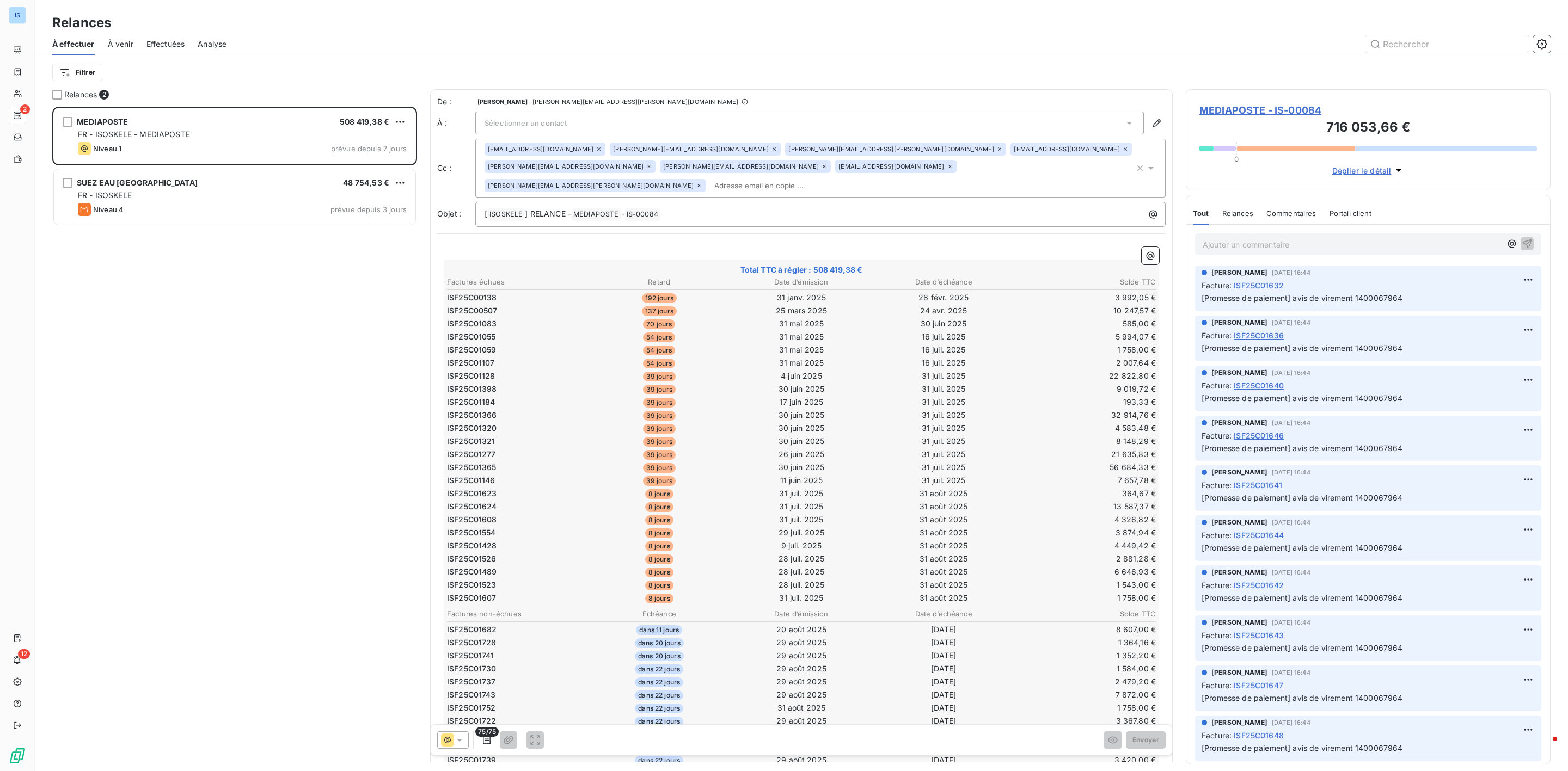
drag, startPoint x: 455, startPoint y: 281, endPoint x: 449, endPoint y: 279, distance: 6.3
click at [449, 293] on span "ISF25C00138" at bounding box center [472, 298] width 50 height 11
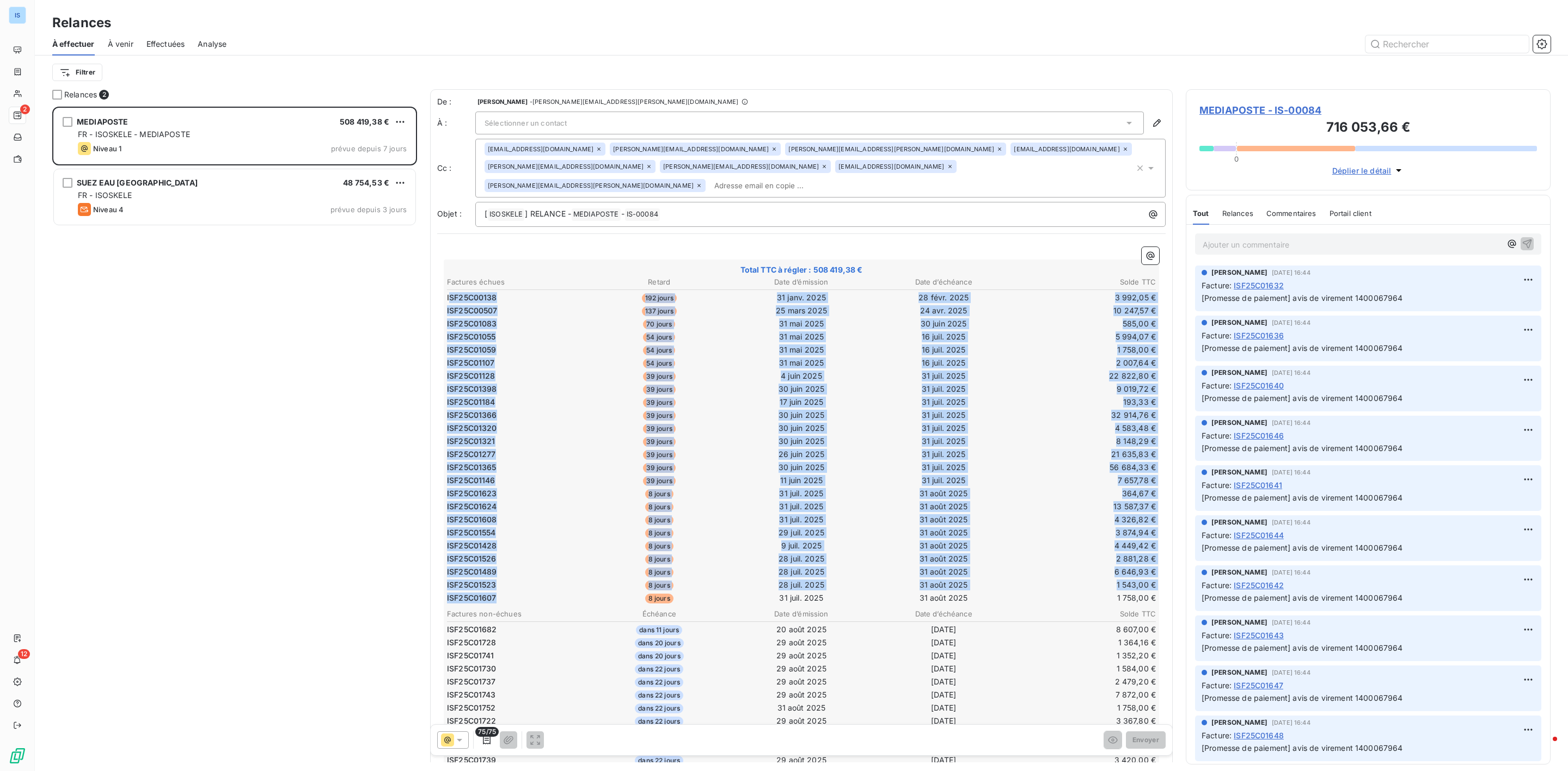
drag, startPoint x: 450, startPoint y: 283, endPoint x: 495, endPoint y: 577, distance: 297.4
click at [495, 577] on tbody "ISF25C00138 192 jours 31 janv. 2025 28 févr. 2025 3 992,05 € ISF25C00507 137 jo…" at bounding box center [802, 447] width 710 height 315
drag, startPoint x: 495, startPoint y: 574, endPoint x: 447, endPoint y: 276, distance: 301.8
click at [447, 289] on tbody "ISF25C00138 192 jours 31 janv. 2025 28 févr. 2025 3 992,05 € ISF25C00507 137 jo…" at bounding box center [802, 447] width 710 height 315
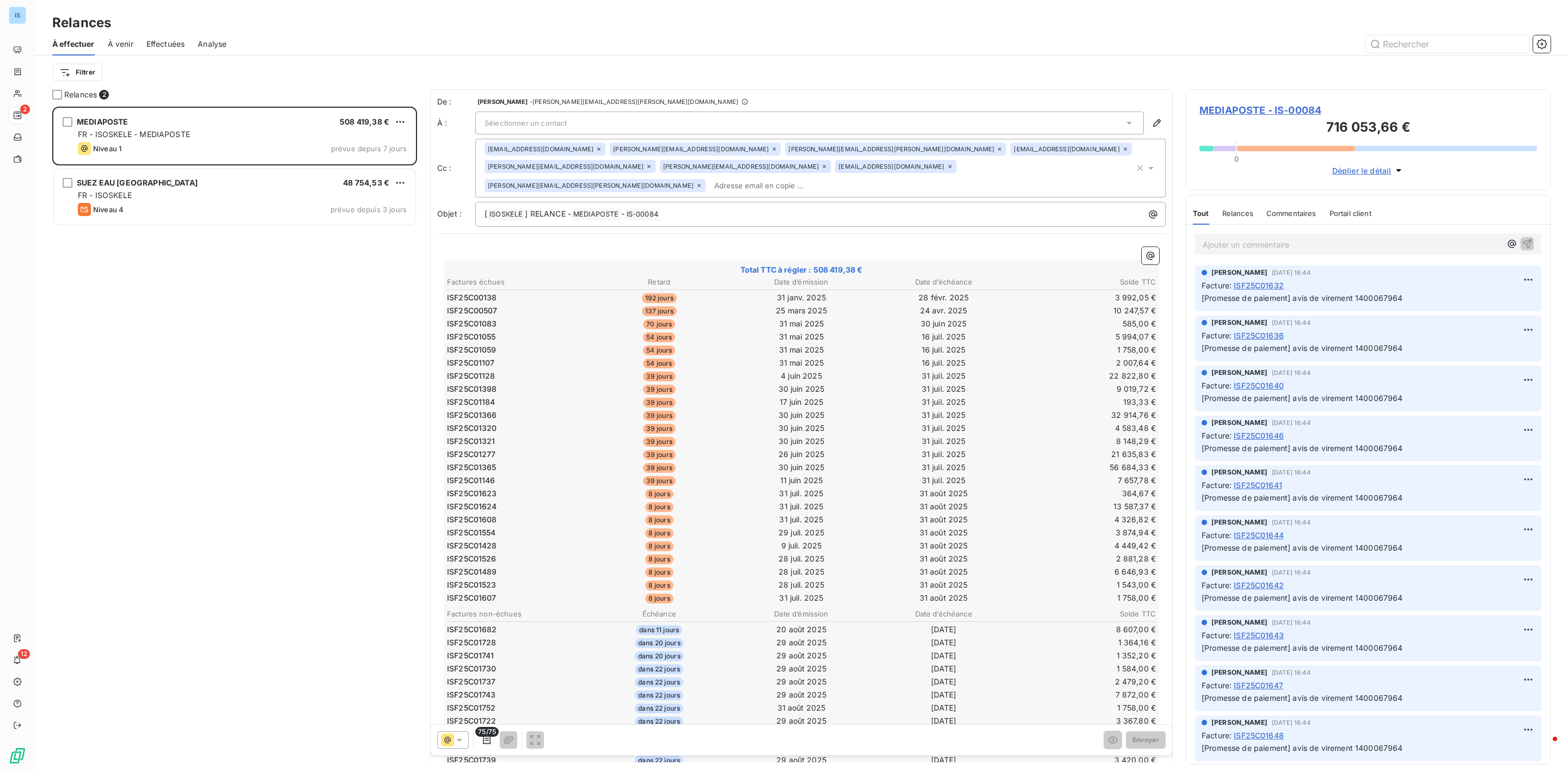
click at [447, 293] on span "ISF25C00138" at bounding box center [472, 298] width 50 height 11
drag, startPoint x: 447, startPoint y: 276, endPoint x: 200, endPoint y: 364, distance: 262.2
click at [200, 364] on div "MEDIAPOSTE 508 419,38 € FR - ISOSKELE - MEDIAPOSTE Niveau 1 prévue depuis 7 jou…" at bounding box center [235, 439] width 365 height 665
click at [1246, 243] on p "Ajouter un commentaire ﻿" at bounding box center [1352, 245] width 298 height 13
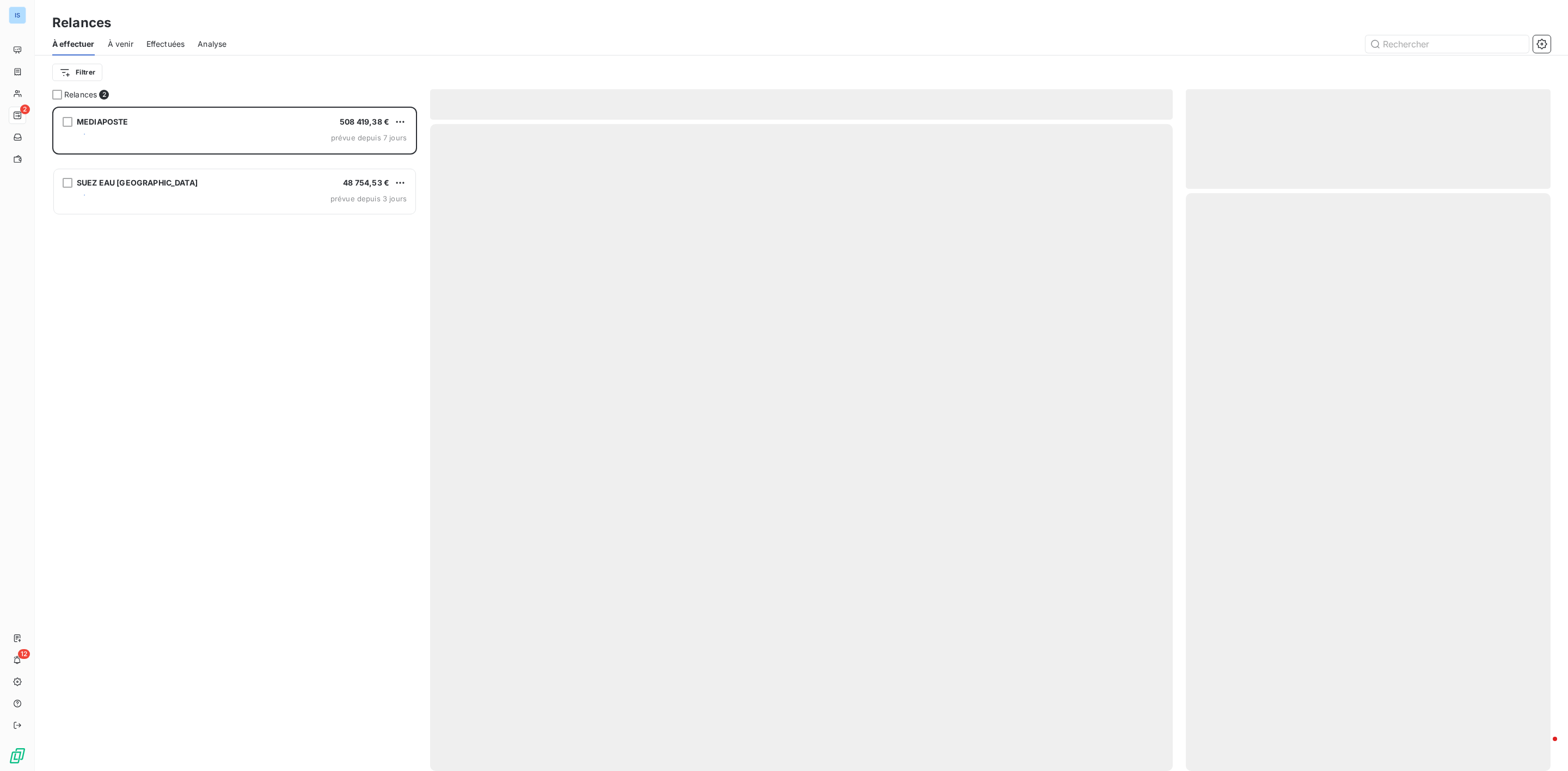
scroll to position [653, 352]
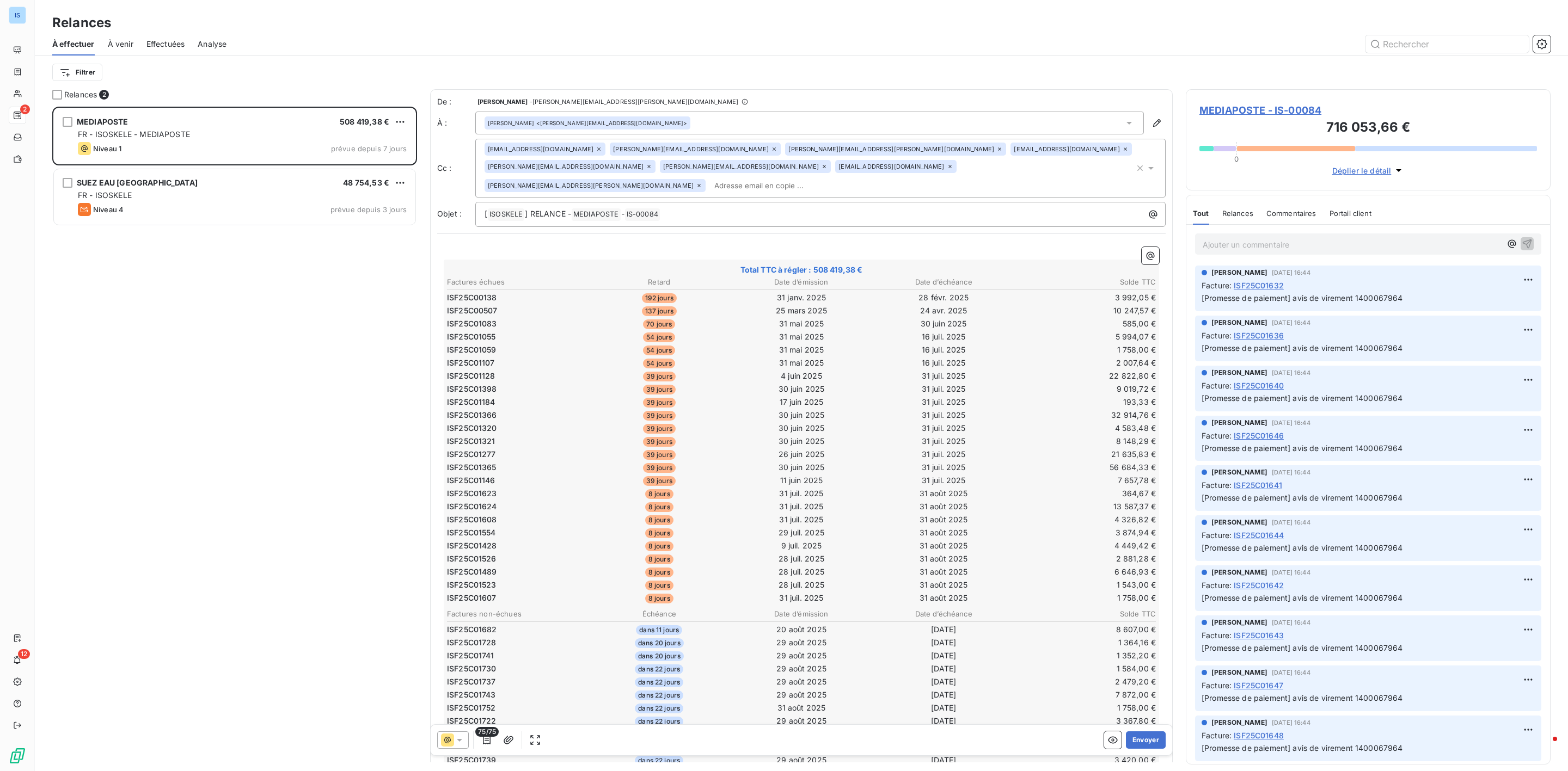
click at [1230, 242] on p "Ajouter un commentaire ﻿" at bounding box center [1352, 245] width 298 height 13
drag, startPoint x: 1297, startPoint y: 242, endPoint x: 1316, endPoint y: 247, distance: 19.6
click at [1316, 247] on span "ENVOI PAR MAIL UN TABEALU RECAP" at bounding box center [1273, 243] width 142 height 9
click at [1381, 248] on p "ENVOI PAR MAIL UN TABLEAU RECAP" at bounding box center [1352, 245] width 298 height 13
click at [1371, 244] on p "ENVOI PAR MAIL UN TABLEAU RECAP" at bounding box center [1352, 245] width 298 height 13
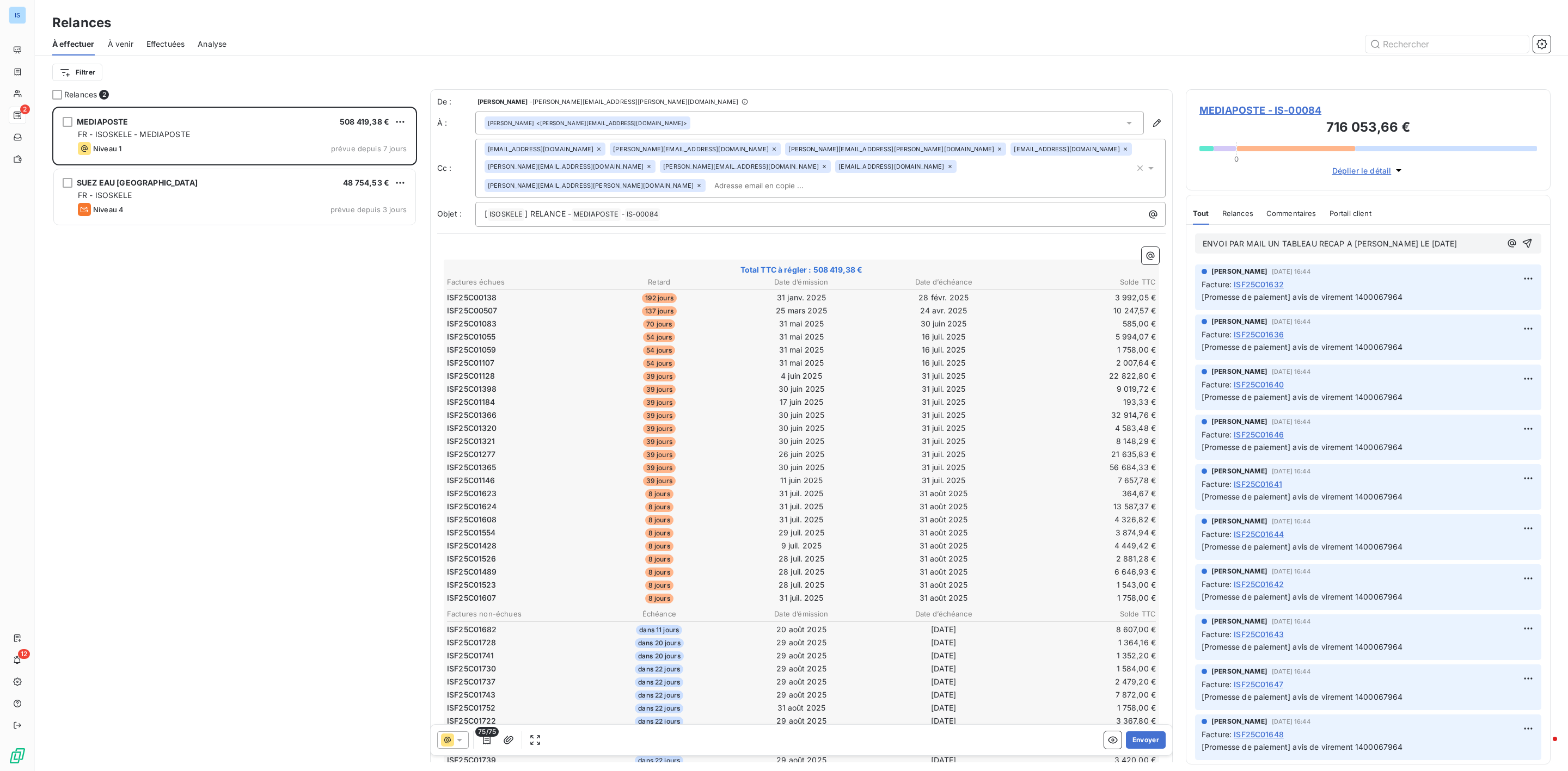
click at [1521, 245] on div "ENVOI PAR MAIL UN TABLEAU RECAP A ANNA MACHADO LE 08/09/25" at bounding box center [1369, 243] width 346 height 20
click at [1522, 244] on icon "button" at bounding box center [1527, 243] width 11 height 11
